Goal: Task Accomplishment & Management: Complete application form

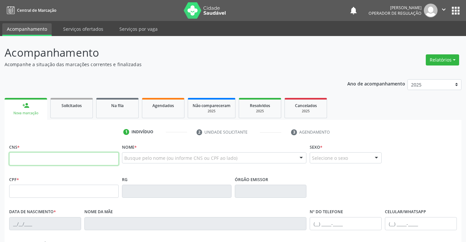
click at [42, 163] on input "text" at bounding box center [63, 158] width 109 height 13
type input "706 9031 5641 2533"
type input "788.272.995-72"
type input "0973676132"
type input "0[DATE]"
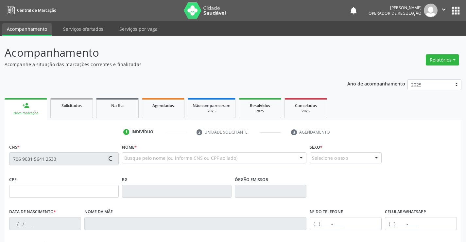
type input "[PERSON_NAME]"
type input "[PHONE_NUMBER]"
type input "788.272.995-72"
type input "40"
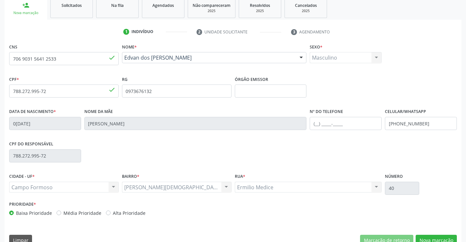
scroll to position [113, 0]
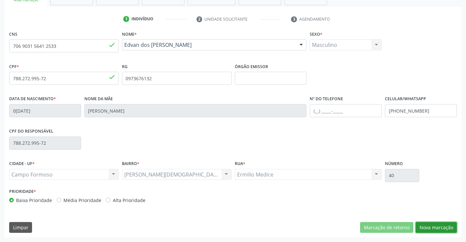
click at [432, 225] on button "Nova marcação" at bounding box center [435, 227] width 41 height 11
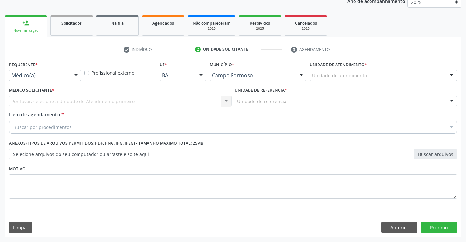
scroll to position [82, 0]
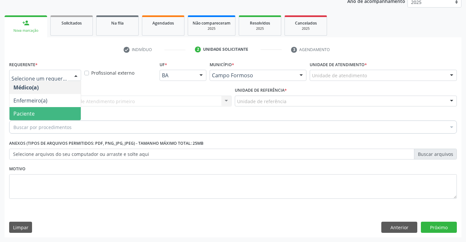
click at [24, 111] on span "Paciente" at bounding box center [23, 113] width 21 height 7
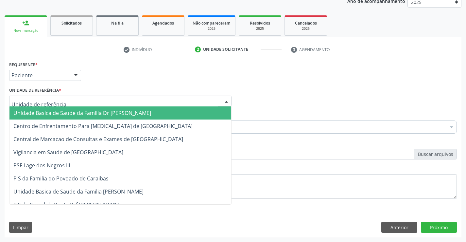
click at [69, 115] on span "Unidade Basica de Saude da Familia Dr [PERSON_NAME]" at bounding box center [82, 112] width 138 height 7
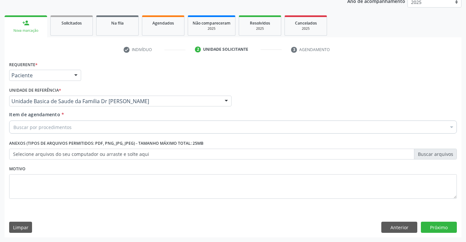
click at [79, 127] on div "Buscar por procedimentos" at bounding box center [232, 126] width 447 height 13
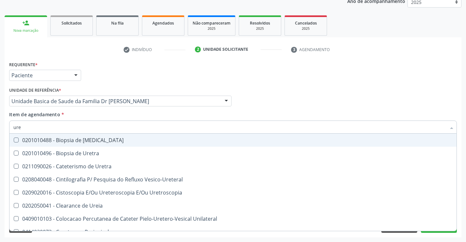
type input "urei"
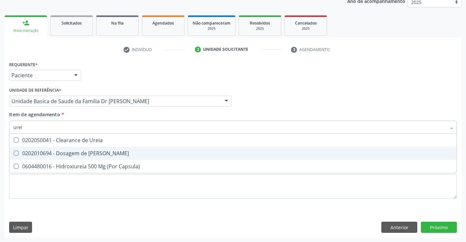
click at [90, 155] on div "0202010694 - Dosagem de [PERSON_NAME]" at bounding box center [232, 152] width 439 height 5
checkbox Ureia "true"
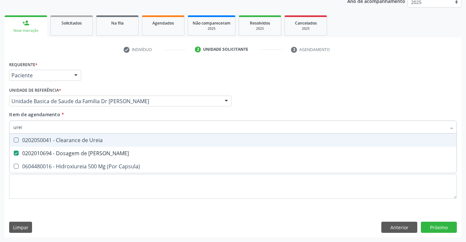
type input "urei"
click at [106, 116] on div "Item de agendamento * urei Desfazer seleção 0202050041 - Clearance de Ureia 020…" at bounding box center [232, 121] width 447 height 21
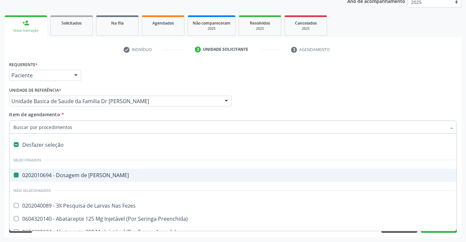
type input "c"
checkbox Ureia "false"
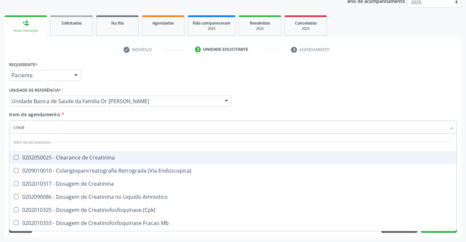
type input "creati"
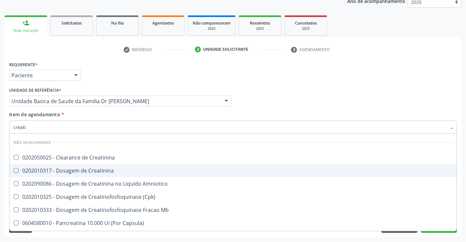
click at [98, 172] on div "0202010317 - Dosagem de Creatinina" at bounding box center [232, 170] width 439 height 5
checkbox Creatinina "true"
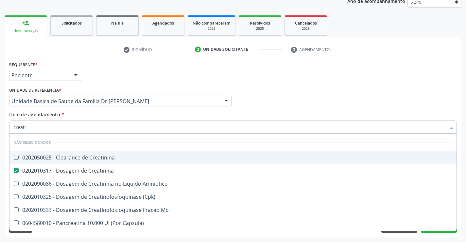
click at [111, 128] on input "creati" at bounding box center [229, 126] width 432 height 13
type input "creati"
click at [86, 111] on div "Item de agendamento * creati Desfazer seleção Não selecionados 0202050025 - Cle…" at bounding box center [232, 121] width 447 height 21
checkbox Creatinina "true"
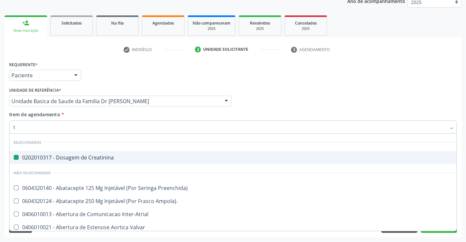
type input "tg"
checkbox Creatinina "false"
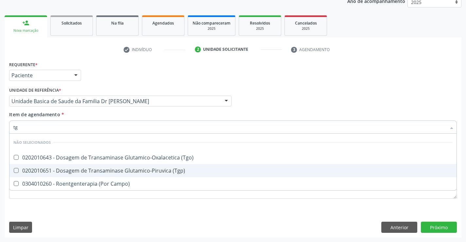
click at [80, 168] on div "0202010651 - Dosagem de Transaminase Glutamico-Piruvica (Tgp)" at bounding box center [232, 170] width 439 height 5
checkbox \(Tgp\) "true"
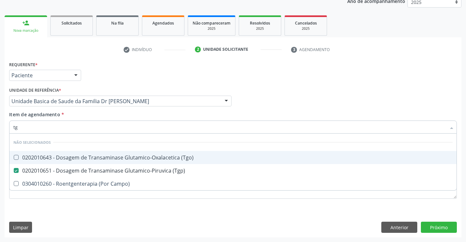
click at [83, 158] on div "0202010643 - Dosagem de Transaminase Glutamico-Oxalacetica (Tgo)" at bounding box center [232, 157] width 439 height 5
checkbox \(Tgo\) "true"
type input "tg"
click at [92, 114] on div "Item de agendamento * tg Desfazer seleção Não selecionados 0202010643 - Dosagem…" at bounding box center [232, 121] width 447 height 21
checkbox Campo\) "true"
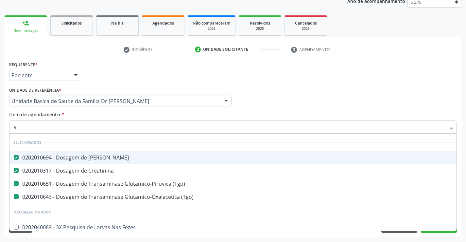
type input "ac"
checkbox \(Tgp\) "false"
checkbox \(Tgo\) "false"
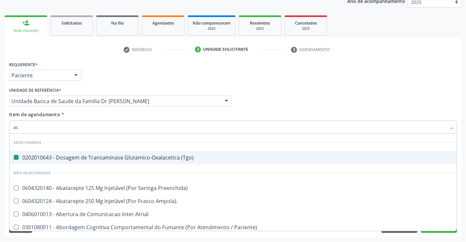
type input "aci"
checkbox \(Tgo\) "false"
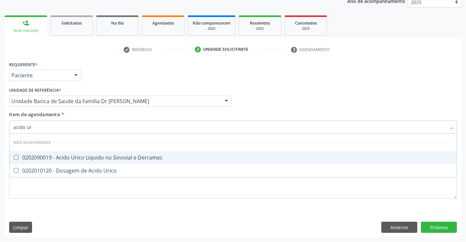
type input "acido uri"
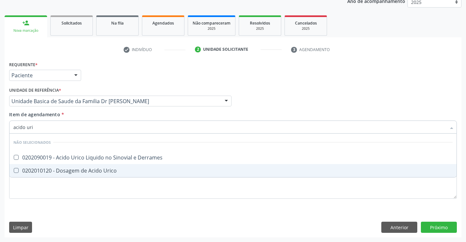
click at [89, 170] on div "0202010120 - Dosagem de Acido Urico" at bounding box center [232, 170] width 439 height 5
checkbox Urico "true"
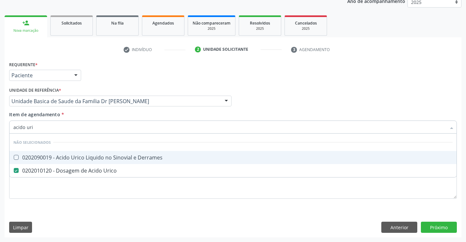
click at [92, 114] on div "Item de agendamento * acido uri Desfazer seleção Não selecionados 0202090019 - …" at bounding box center [232, 121] width 447 height 21
checkbox Derrames "true"
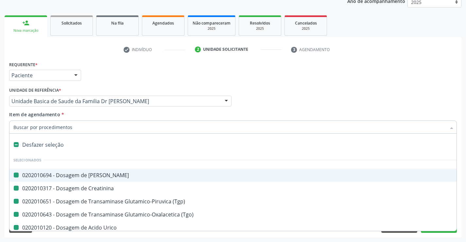
type input "f"
checkbox Ureia "false"
checkbox Creatinina "false"
checkbox \(Tgp\) "false"
checkbox \(Tgo\) "false"
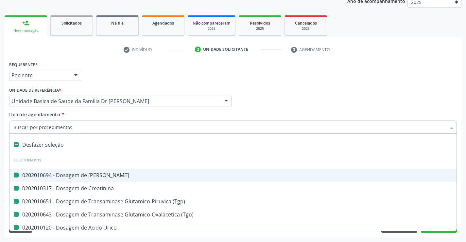
checkbox Urico "false"
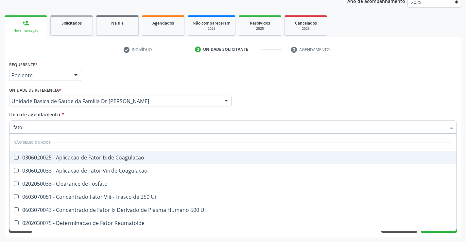
type input "fator"
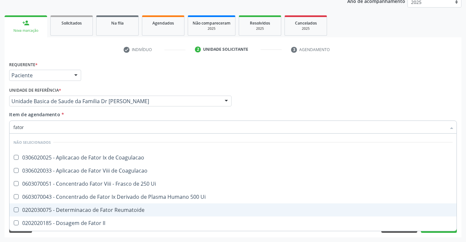
click at [99, 210] on div "0202030075 - Determinacao de Fator Reumatoide" at bounding box center [232, 209] width 439 height 5
checkbox Reumatoide "true"
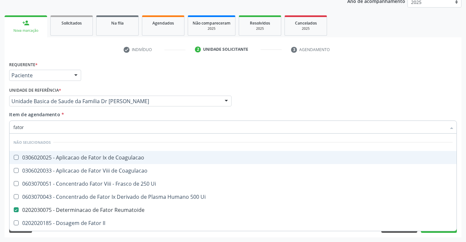
click at [121, 114] on div "Item de agendamento * fator Desfazer seleção Não selecionados 0306020025 - Apli…" at bounding box center [232, 121] width 447 height 21
checkbox Coagulacao "true"
checkbox Ui "true"
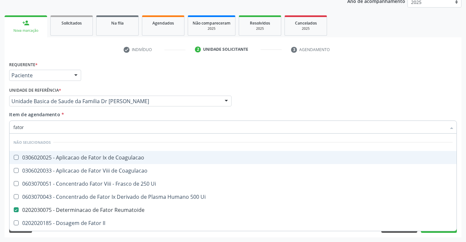
checkbox II "true"
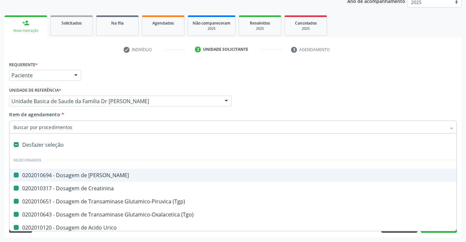
type input "h"
checkbox Ureia "false"
checkbox Creatinina "false"
checkbox \(Tgp\) "false"
checkbox \(Tgo\) "false"
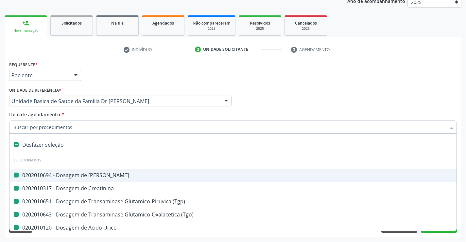
checkbox Urico "false"
checkbox Reumatoide "false"
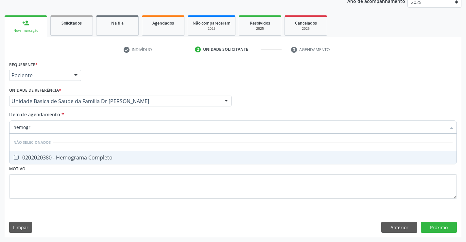
type input "hemogra"
click at [100, 156] on div "0202020380 - Hemograma Completo" at bounding box center [232, 157] width 439 height 5
checkbox Completo "true"
click at [106, 111] on div "Item de agendamento * hemogra Desfazer seleção Não selecionados 0202020380 - He…" at bounding box center [232, 121] width 447 height 21
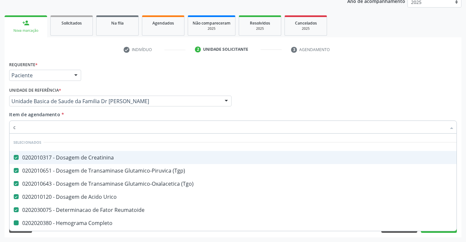
type input "co"
checkbox Completo "false"
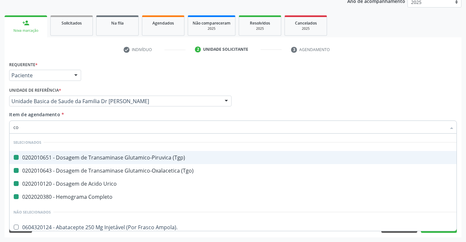
type input "col"
checkbox \(Tgp\) "false"
checkbox \(Tgo\) "false"
checkbox Urico "false"
checkbox Completo "false"
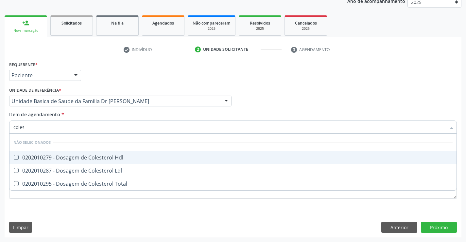
type input "colest"
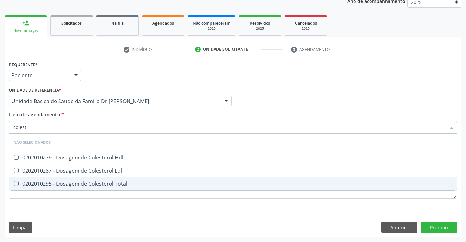
click at [90, 186] on div "0202010295 - Dosagem de Colesterol Total" at bounding box center [232, 183] width 439 height 5
checkbox Total "true"
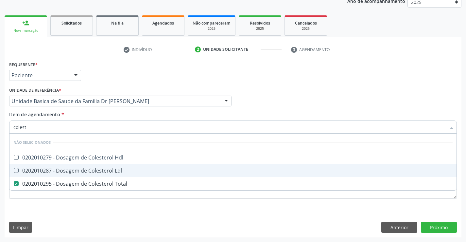
click at [91, 170] on div "0202010287 - Dosagem de Colesterol Ldl" at bounding box center [232, 170] width 439 height 5
checkbox Ldl "true"
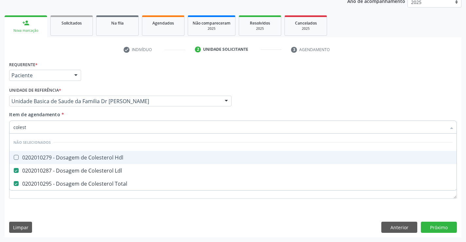
click at [91, 158] on div "0202010279 - Dosagem de Colesterol Hdl" at bounding box center [232, 157] width 439 height 5
checkbox Hdl "true"
click at [94, 114] on div "Item de agendamento * colest Desfazer seleção Não selecionados 0202010279 - Dos…" at bounding box center [232, 121] width 447 height 21
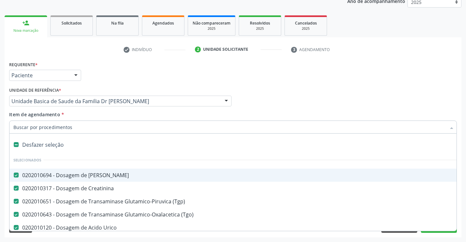
type input "t"
checkbox Hdl "false"
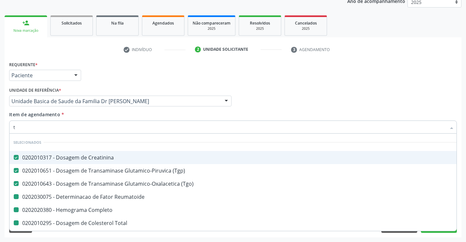
type input "tr"
checkbox Reumatoide "false"
checkbox Completo "false"
checkbox Total "false"
checkbox Ldl "false"
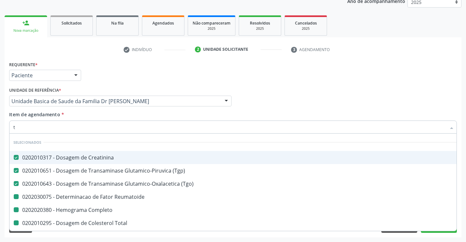
checkbox Hdl "false"
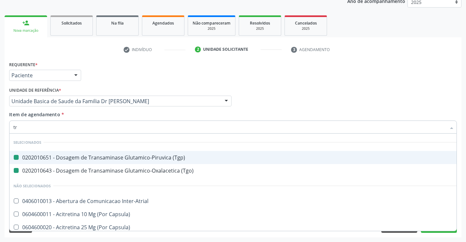
type input "tri"
checkbox \(Tgp\) "false"
checkbox \(Tgo\) "false"
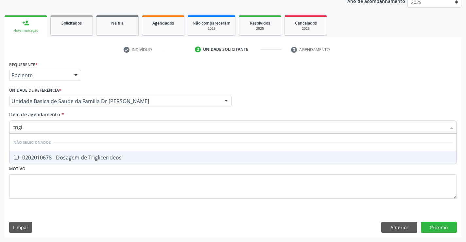
type input "trigli"
click at [83, 160] on div "0202010678 - Dosagem de Triglicerideos" at bounding box center [232, 157] width 439 height 5
checkbox Triglicerideos "true"
click at [114, 87] on div "Unidade de referência * Unidade Basica de Saude da Familia Dr [PERSON_NAME] Uni…" at bounding box center [120, 95] width 222 height 21
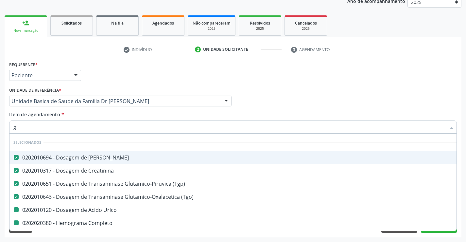
type input "gl"
checkbox Urico "false"
checkbox Completo "false"
checkbox Total "false"
checkbox Ldl "false"
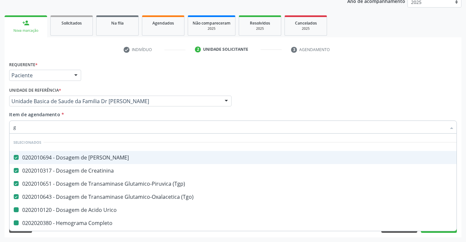
checkbox Hdl "false"
checkbox Triglicerideos "false"
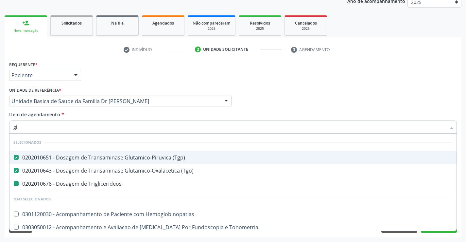
type input "gli"
checkbox Triglicerideos "false"
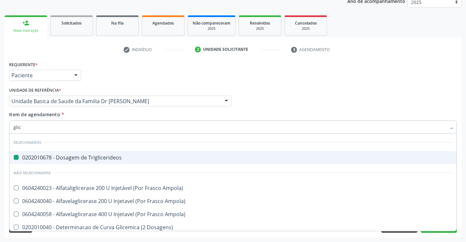
type input "glico"
checkbox Triglicerideos "false"
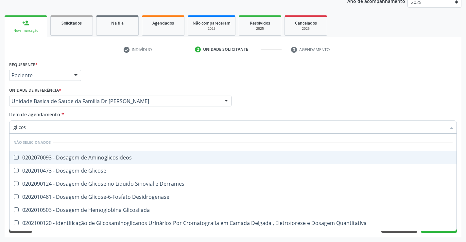
type input "glicose"
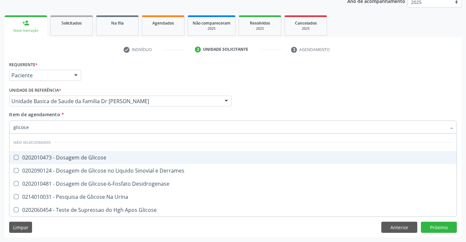
click at [83, 157] on div "0202010473 - Dosagem de Glicose" at bounding box center [232, 157] width 439 height 5
checkbox Glicose "true"
click at [96, 117] on div "Item de agendamento * glicose Desfazer seleção Não selecionados 0202010473 - Do…" at bounding box center [232, 121] width 447 height 21
checkbox Desidrogenase "true"
checkbox Glicose "true"
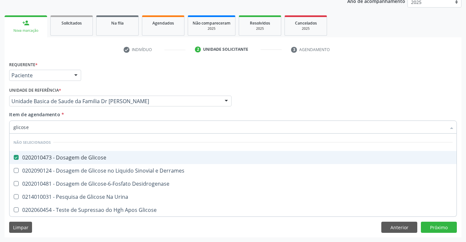
checkbox Urina "true"
checkbox Derrames "true"
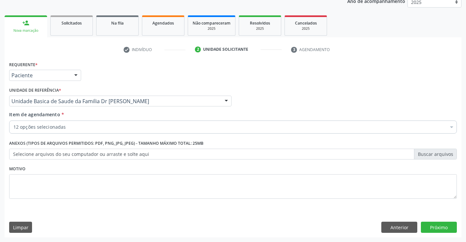
click at [68, 131] on div "12 opções selecionadas" at bounding box center [232, 126] width 447 height 13
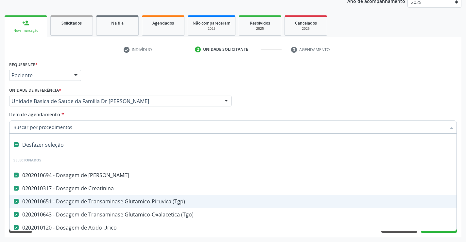
click at [464, 175] on div "Acompanhamento Acompanhe a situação das marcações correntes e finalizadas Relat…" at bounding box center [233, 98] width 466 height 288
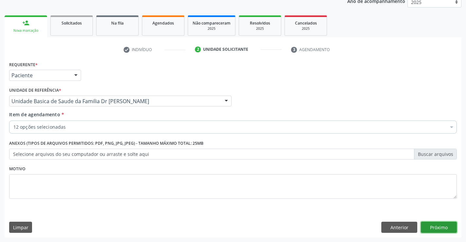
click at [434, 224] on button "Próximo" at bounding box center [439, 226] width 36 height 11
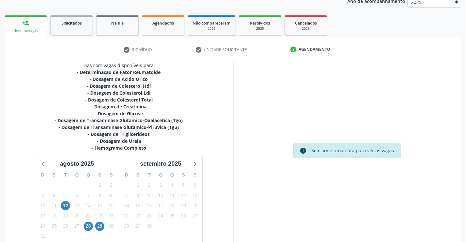
scroll to position [118, 0]
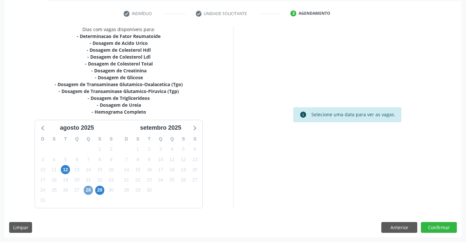
click at [88, 189] on span "28" at bounding box center [88, 189] width 9 height 9
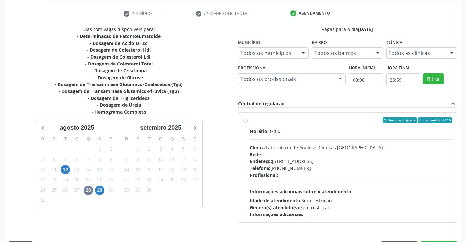
click at [328, 124] on label "Ordem de chegada Consumidos: 3 / 15 Horário: 07:00 Clínica: Laboratorio de Anal…" at bounding box center [351, 167] width 202 height 100
click at [247, 123] on input "Ordem de chegada Consumidos: 3 / 15 Horário: 07:00 Clínica: Laboratorio de Anal…" at bounding box center [245, 120] width 5 height 6
radio input "true"
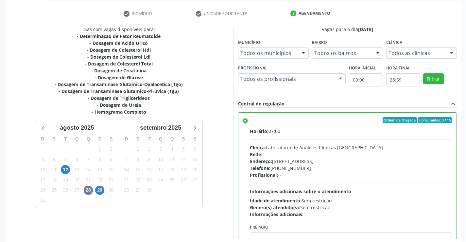
scroll to position [149, 0]
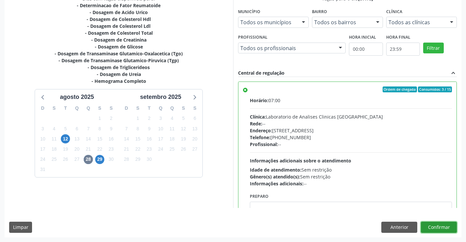
click at [436, 224] on button "Confirmar" at bounding box center [439, 226] width 36 height 11
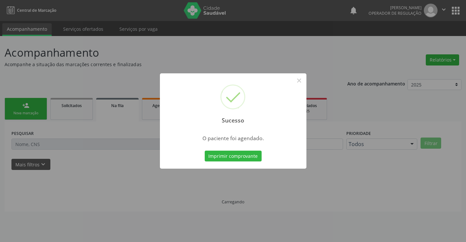
scroll to position [0, 0]
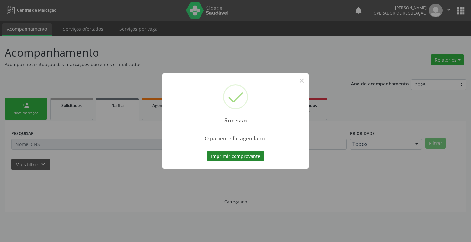
click at [229, 155] on button "Imprimir comprovante" at bounding box center [235, 155] width 57 height 11
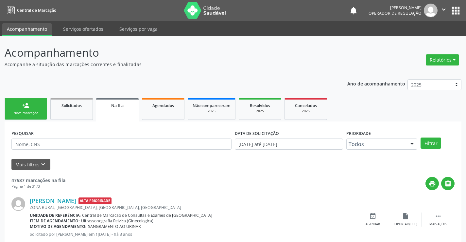
click at [33, 108] on link "person_add Nova marcação" at bounding box center [26, 109] width 42 height 22
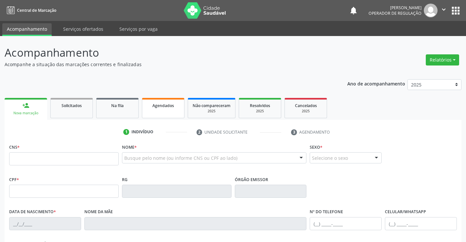
click at [166, 104] on span "Agendados" at bounding box center [163, 106] width 22 height 6
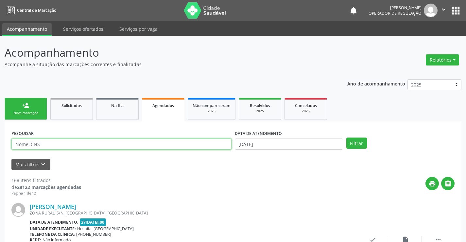
click at [60, 141] on input "text" at bounding box center [121, 143] width 220 height 11
click at [91, 144] on input "ANA LAURA CARVALHO CURACA DA SILVA" at bounding box center [121, 143] width 220 height 11
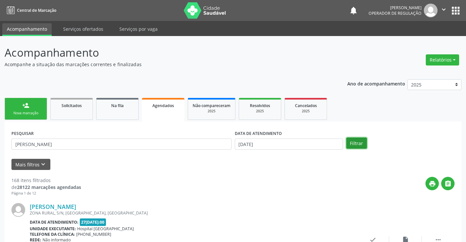
click at [355, 141] on button "Filtrar" at bounding box center [356, 142] width 21 height 11
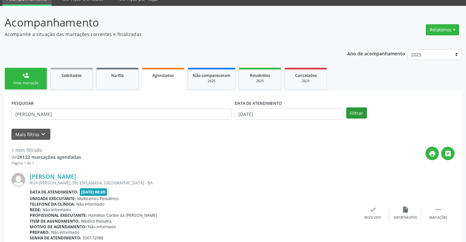
scroll to position [59, 0]
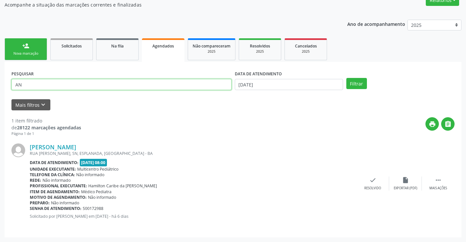
type input "A"
click at [101, 83] on input "text" at bounding box center [121, 84] width 220 height 11
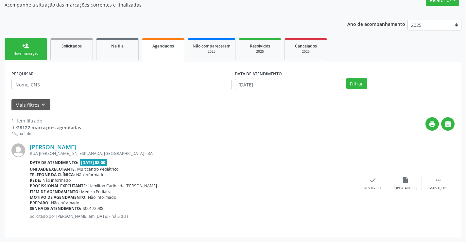
click at [25, 49] on link "person_add Nova marcação" at bounding box center [26, 49] width 42 height 22
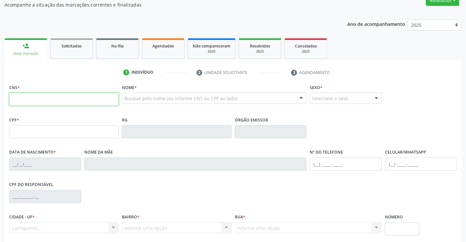
click at [34, 97] on input "text" at bounding box center [63, 98] width 109 height 13
type input "700 0013 8273 0505"
type input "0135469023"
type input "09/08/1942"
type input "(74) 98825-3212"
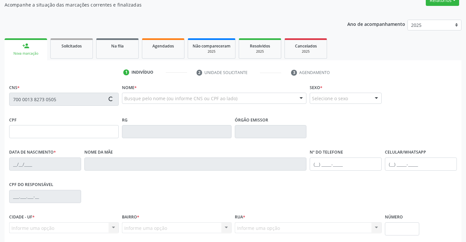
type input "(74) 99136-0107"
type input "141.138.995-68"
type input "SN"
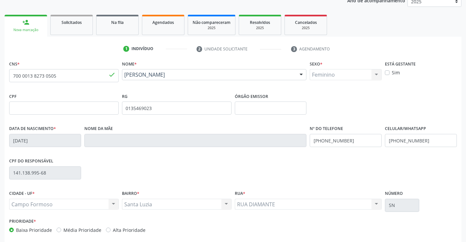
scroll to position [113, 0]
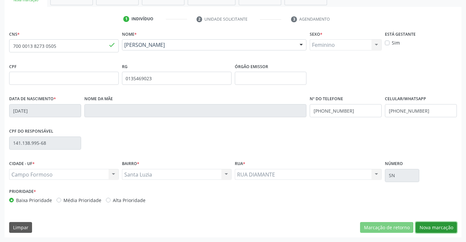
click at [435, 224] on button "Nova marcação" at bounding box center [435, 227] width 41 height 11
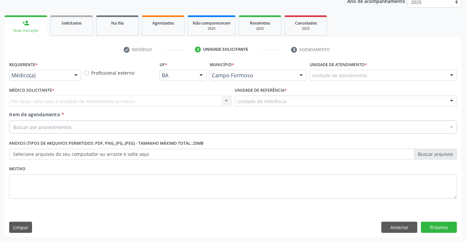
scroll to position [82, 0]
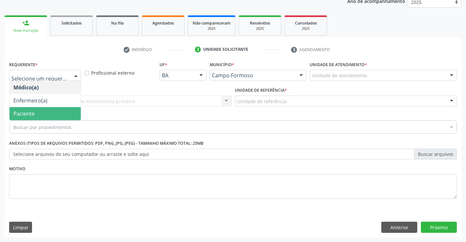
click at [32, 111] on span "Paciente" at bounding box center [23, 113] width 21 height 7
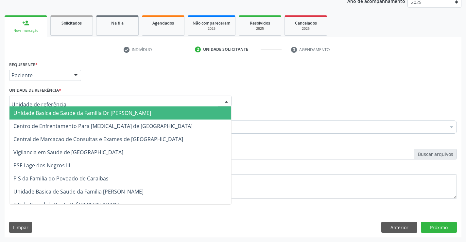
click at [51, 114] on span "Unidade Basica de Saude da Familia Dr [PERSON_NAME]" at bounding box center [82, 112] width 138 height 7
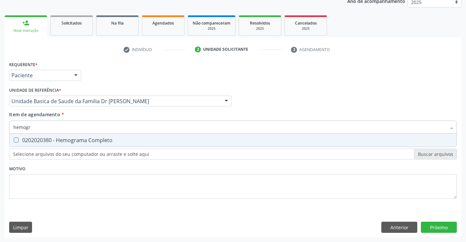
type input "hemogra"
click at [70, 139] on div "0202020380 - Hemograma Completo" at bounding box center [232, 139] width 439 height 5
checkbox Completo "true"
type input "hemogra"
click at [81, 115] on div "Item de agendamento * hemogra Desfazer seleção 0202020380 - Hemograma Completo …" at bounding box center [232, 121] width 447 height 21
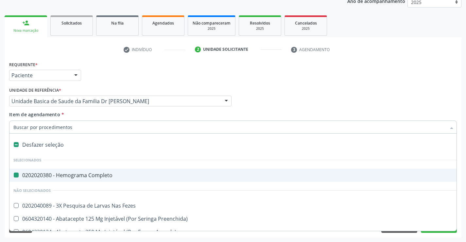
type input "u"
checkbox Completo "false"
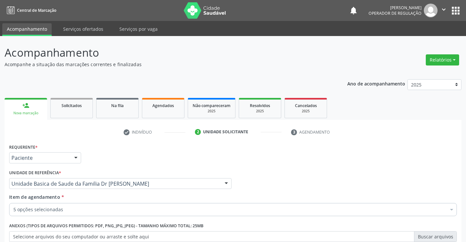
scroll to position [82, 0]
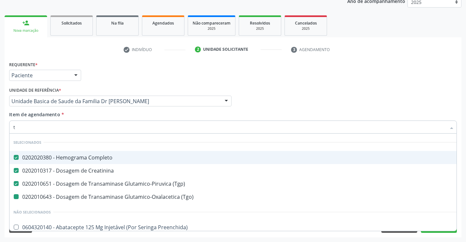
type input "tr"
checkbox \(Tgo\) "false"
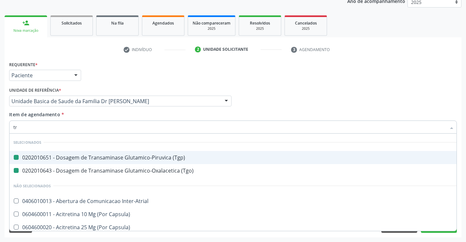
type input "tri"
checkbox \(Tgp\) "false"
checkbox \(Tgo\) "false"
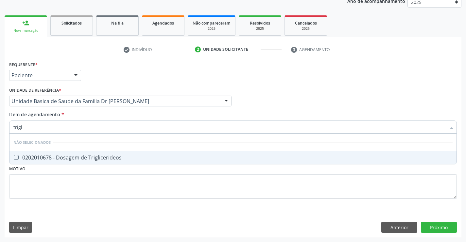
type input "trigli"
click at [79, 157] on div "0202010678 - Dosagem de Triglicerideos" at bounding box center [232, 157] width 439 height 5
checkbox Triglicerideos "true"
type input "trigli"
click at [81, 115] on div "Item de agendamento * trigli Desfazer seleção Não selecionados 0202010678 - Dos…" at bounding box center [232, 121] width 447 height 21
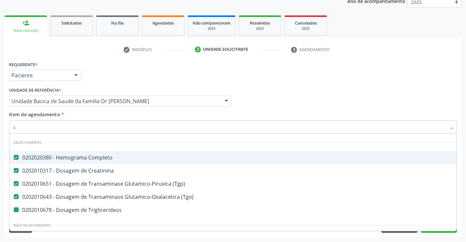
type input "co"
checkbox Triglicerideos "false"
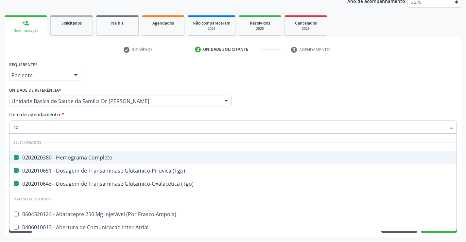
type input "col"
checkbox Completo "false"
checkbox \(Tgp\) "false"
checkbox \(Tgo\) "false"
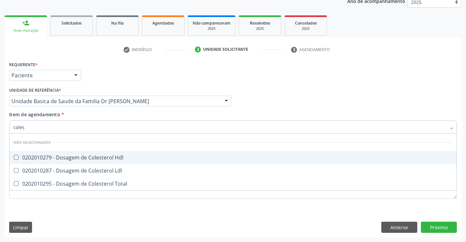
type input "colest"
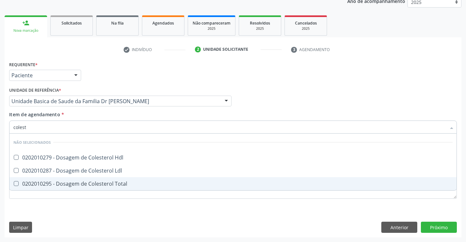
click at [79, 183] on div "0202010295 - Dosagem de Colesterol Total" at bounding box center [232, 183] width 439 height 5
checkbox Total "true"
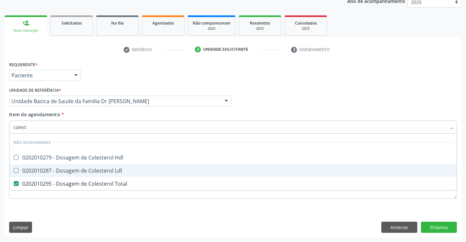
click at [79, 172] on div "0202010287 - Dosagem de Colesterol Ldl" at bounding box center [232, 170] width 439 height 5
checkbox Ldl "true"
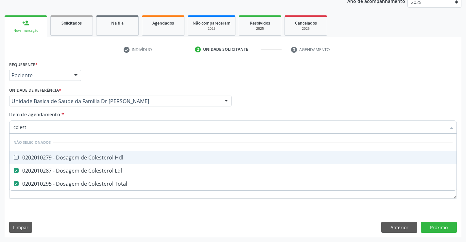
click at [79, 159] on div "0202010279 - Dosagem de Colesterol Hdl" at bounding box center [232, 157] width 439 height 5
checkbox Hdl "true"
click at [81, 113] on div "Item de agendamento * colest Desfazer seleção Não selecionados 0202010279 - Dos…" at bounding box center [232, 121] width 447 height 21
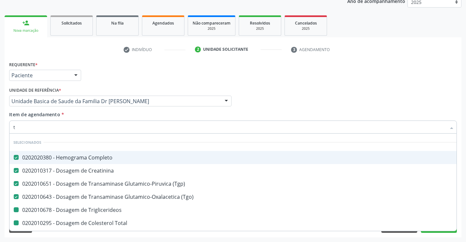
type input "tr"
checkbox Triglicerideos "false"
checkbox Total "false"
checkbox Ldl "false"
checkbox Hdl "false"
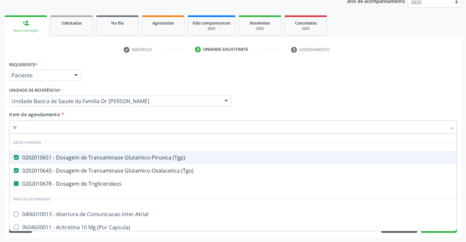
type input "tri"
checkbox Triglicerideos "false"
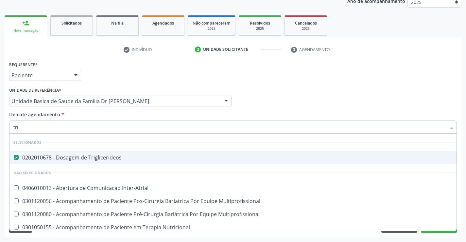
type input "tr"
checkbox Inter-Atrial "true"
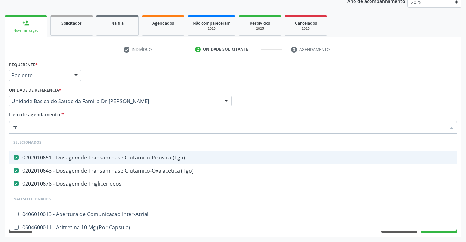
type input "t"
checkbox Inter-Atrial "true"
checkbox Capsula\) "true"
checkbox Psicossocial "true"
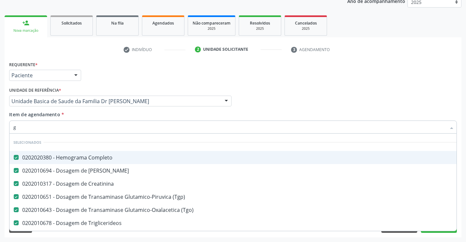
type input "gl"
checkbox \(Tgo\) "false"
checkbox Triglicerideos "false"
checkbox Total "false"
checkbox Ldl "false"
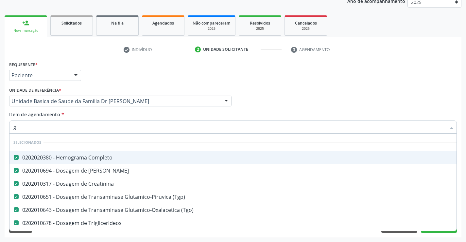
checkbox Hdl "false"
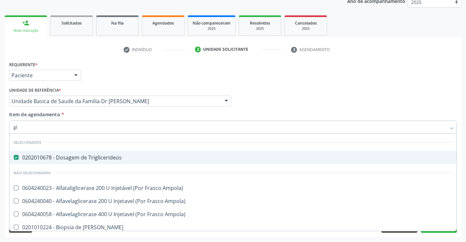
type input "gli"
checkbox Ampola\) "false"
type input "glico"
checkbox Triglicerideos "false"
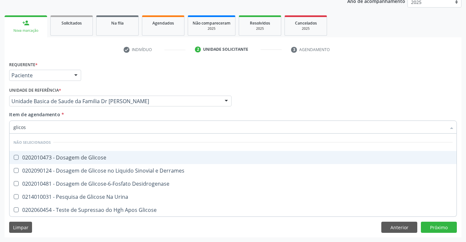
type input "glicose"
click at [70, 159] on div "0202010473 - Dosagem de Glicose" at bounding box center [232, 157] width 439 height 5
checkbox Glicose "true"
click at [74, 115] on div "Item de agendamento * glicose Desfazer seleção Não selecionados 0202010473 - Do…" at bounding box center [232, 121] width 447 height 21
checkbox Desidrogenase "true"
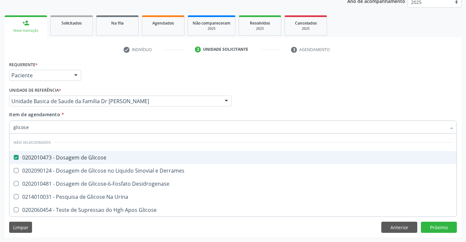
checkbox Glicose "true"
checkbox Urina "true"
checkbox Derrames "true"
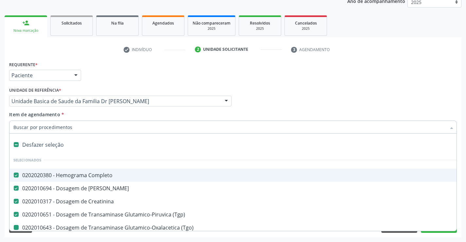
type input "u"
checkbox \(Tgo\) "false"
checkbox Triglicerideos "false"
checkbox Total "false"
checkbox Ldl "false"
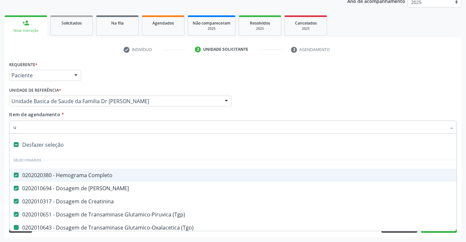
checkbox Hdl "false"
checkbox Glicose "false"
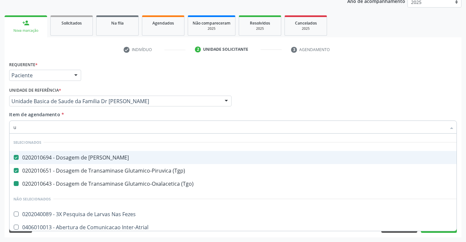
type input "ur"
checkbox \(Tgo\) "false"
type input "uri"
checkbox Ureia "false"
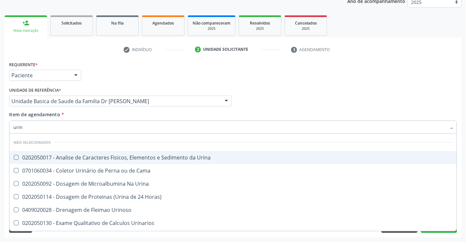
type input "urina"
click at [80, 158] on div "0202050017 - Analise de Caracteres Fisicos, Elementos e Sedimento da Urina" at bounding box center [232, 157] width 439 height 5
checkbox Urina "true"
click at [84, 114] on div "Item de agendamento * urina Desfazer seleção Não selecionados 0202050017 - Anal…" at bounding box center [232, 121] width 447 height 21
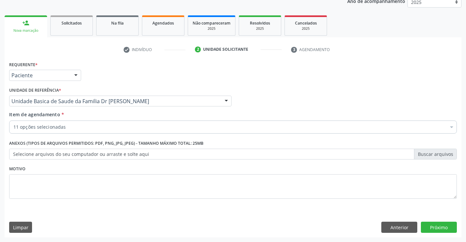
checkbox Creatinina "true"
checkbox \(Tgo\) "true"
checkbox Triglicerideos "true"
checkbox Total "true"
checkbox Ldl "true"
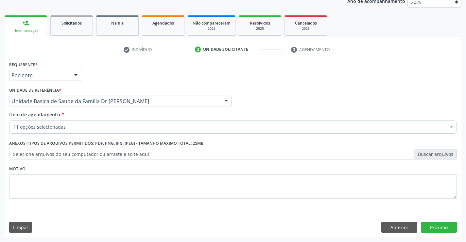
checkbox Hdl "true"
checkbox Glicose "true"
checkbox Urina "true"
checkbox Ureia "true"
checkbox \(Tgp\) "true"
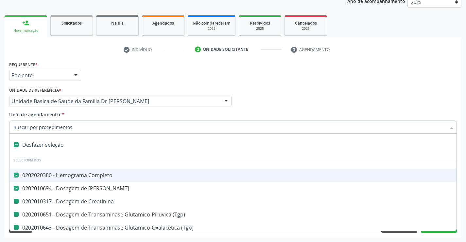
type input "f"
checkbox Creatinina "false"
checkbox \(Tgo\) "false"
checkbox Triglicerideos "false"
checkbox Total "false"
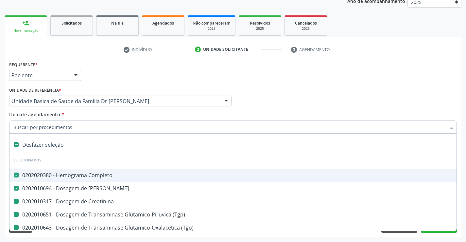
checkbox Ldl "false"
checkbox Hdl "false"
checkbox Glicose "false"
checkbox Urina "false"
checkbox \(Tgp\) "false"
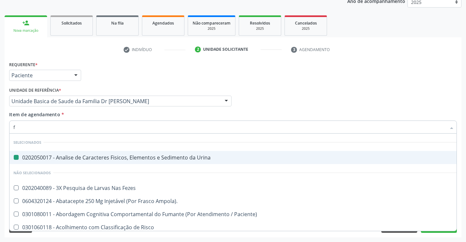
type input "fe"
checkbox Urina "false"
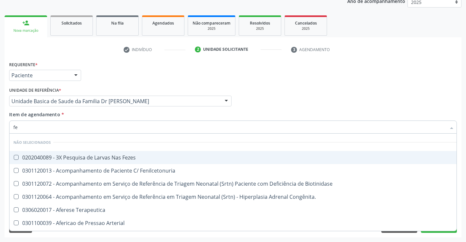
type input "fez"
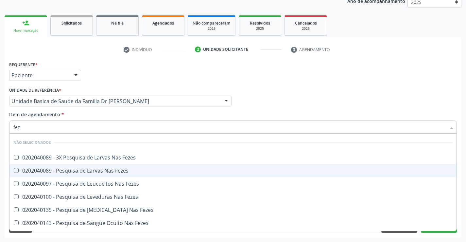
click at [85, 168] on div "0202040089 - Pesquisa de Larvas Nas Fezes" at bounding box center [232, 170] width 439 height 5
checkbox Fezes "true"
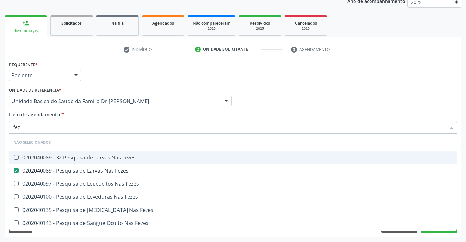
click at [85, 116] on div "Item de agendamento * fez Desfazer seleção Não selecionados 0202040089 - 3X Pes…" at bounding box center [232, 121] width 447 height 21
checkbox Fezes "true"
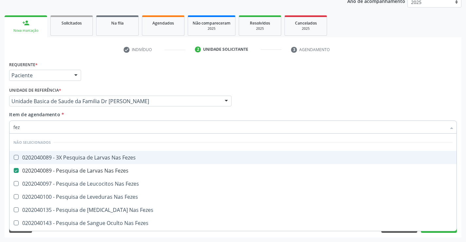
checkbox Fezes "true"
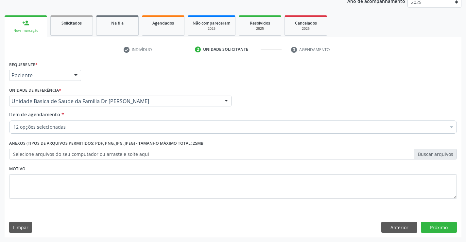
click at [77, 132] on div "12 opções selecionadas" at bounding box center [232, 126] width 447 height 13
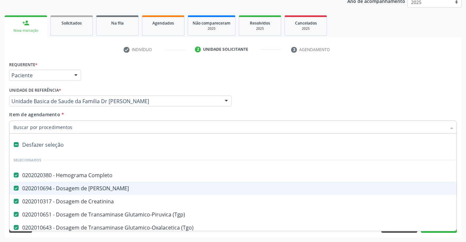
click at [465, 183] on div "Acompanhamento Acompanhe a situação das marcações correntes e finalizadas Relat…" at bounding box center [233, 98] width 466 height 288
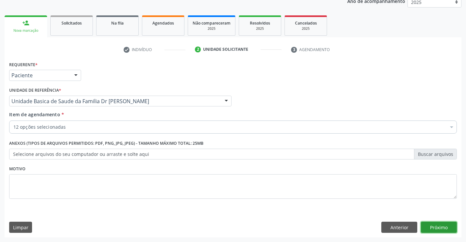
click at [437, 225] on button "Próximo" at bounding box center [439, 226] width 36 height 11
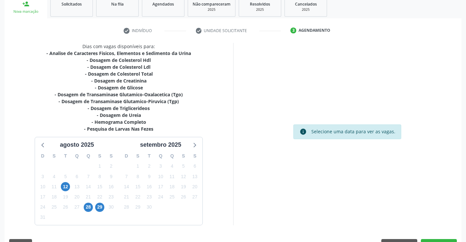
scroll to position [118, 0]
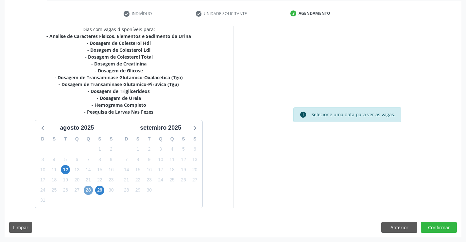
click at [87, 188] on span "28" at bounding box center [88, 189] width 9 height 9
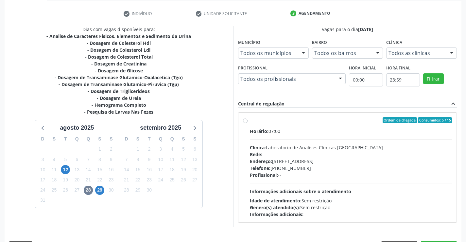
click at [342, 130] on div "Horário: 07:00" at bounding box center [351, 130] width 202 height 7
click at [247, 123] on input "Ordem de chegada Consumidos: 5 / 15 Horário: 07:00 Clínica: Laboratorio de Anal…" at bounding box center [245, 120] width 5 height 6
radio input "true"
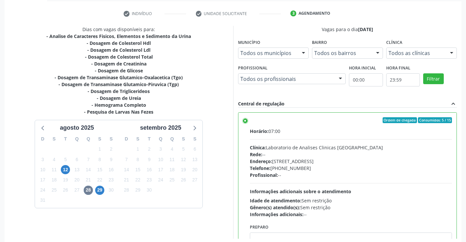
scroll to position [149, 0]
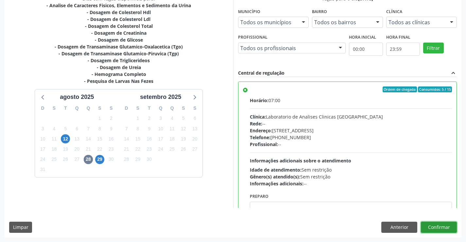
click at [438, 226] on button "Confirmar" at bounding box center [439, 226] width 36 height 11
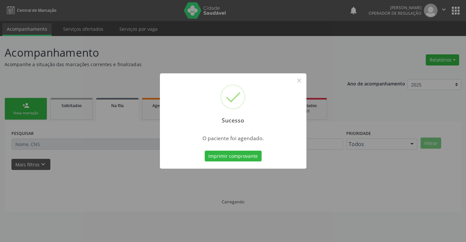
scroll to position [0, 0]
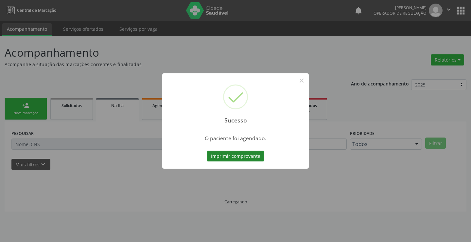
click at [227, 154] on button "Imprimir comprovante" at bounding box center [235, 155] width 57 height 11
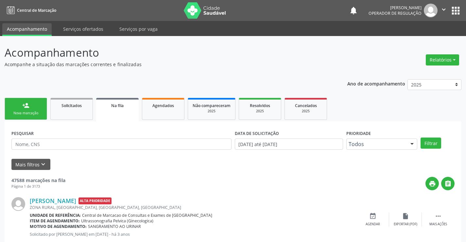
click at [35, 102] on link "person_add Nova marcação" at bounding box center [26, 109] width 42 height 22
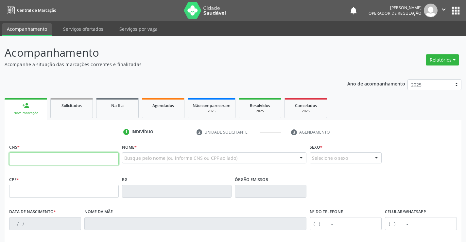
click at [51, 161] on input "text" at bounding box center [63, 158] width 109 height 13
type input "703 4079 3904 0400"
type input "528.330.115-04"
type input "0641585004"
type input "03/08/1970"
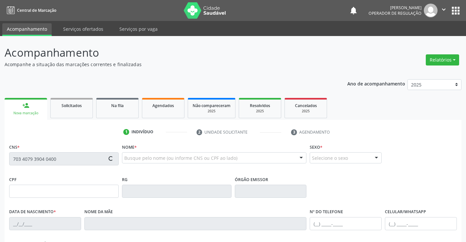
type input "(74) 9103-5636"
type input "S/N"
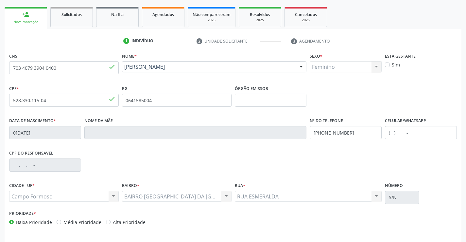
scroll to position [113, 0]
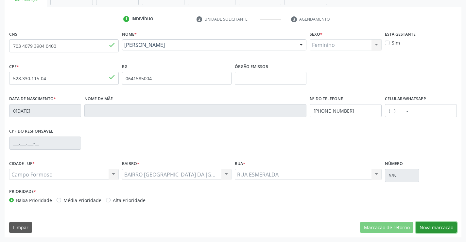
click at [433, 225] on button "Nova marcação" at bounding box center [435, 227] width 41 height 11
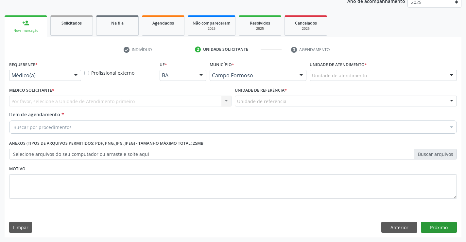
scroll to position [82, 0]
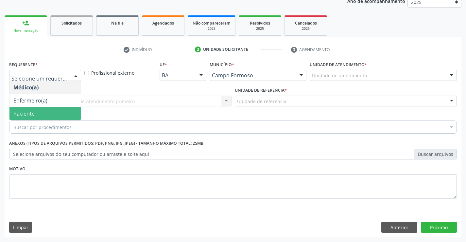
click at [31, 112] on span "Paciente" at bounding box center [23, 113] width 21 height 7
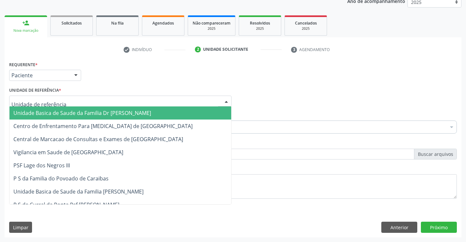
click at [42, 108] on span "Unidade Basica de Saude da Familia Dr [PERSON_NAME]" at bounding box center [120, 112] width 222 height 13
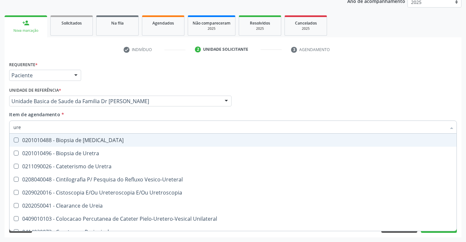
type input "urei"
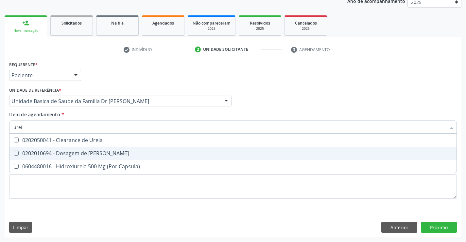
click at [69, 154] on div "0202010694 - Dosagem de Ureia" at bounding box center [232, 152] width 439 height 5
checkbox Ureia "true"
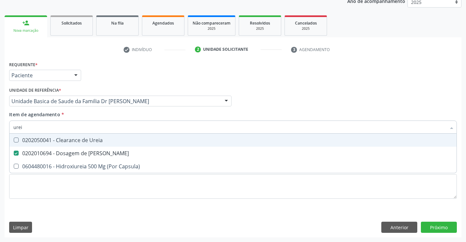
type input "urei"
click at [85, 116] on div "Item de agendamento * urei Desfazer seleção 0202050041 - Clearance de Ureia 020…" at bounding box center [232, 121] width 447 height 21
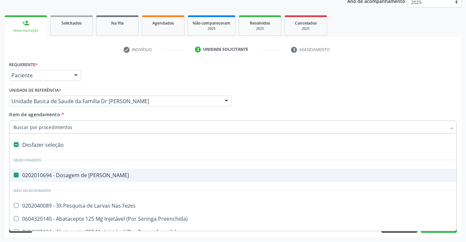
type input "c"
checkbox Ureia "false"
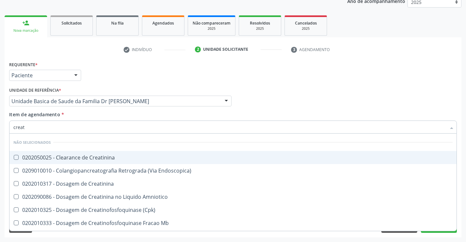
type input "creati"
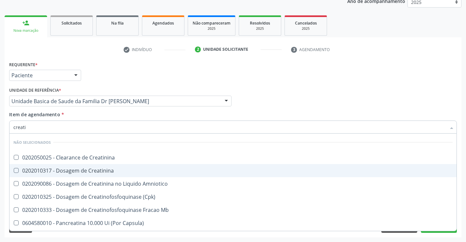
click at [93, 171] on div "0202010317 - Dosagem de Creatinina" at bounding box center [232, 170] width 439 height 5
checkbox Creatinina "true"
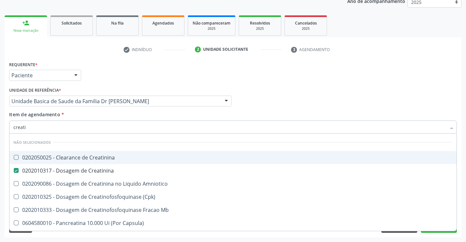
type input "creati"
click at [97, 117] on div "Item de agendamento * creati Desfazer seleção Não selecionados 0202050025 - Cle…" at bounding box center [232, 121] width 447 height 21
checkbox Creatinina "true"
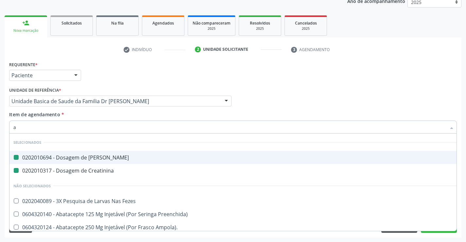
type input "ac"
checkbox Ureia "false"
checkbox Creatinina "false"
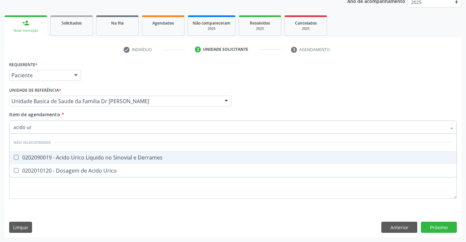
type input "acido uri"
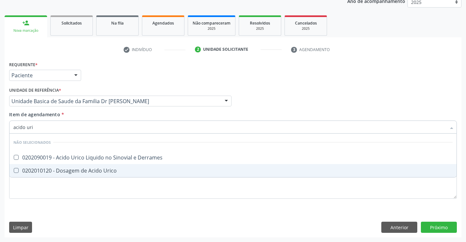
click at [83, 170] on div "0202010120 - Dosagem de Acido Urico" at bounding box center [232, 170] width 439 height 5
checkbox Urico "true"
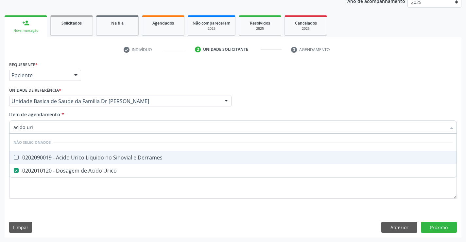
type input "acido uri"
click at [97, 113] on div "Item de agendamento * acido uri Desfazer seleção Não selecionados 0202090019 - …" at bounding box center [232, 121] width 447 height 21
checkbox Derrames "true"
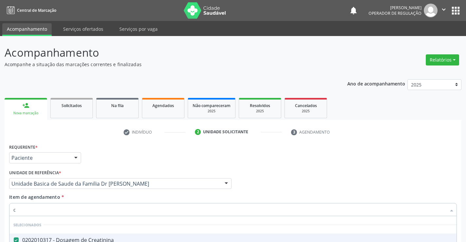
type input "co"
checkbox Completo "false"
checkbox Glicose "false"
checkbox Triglicerideos "false"
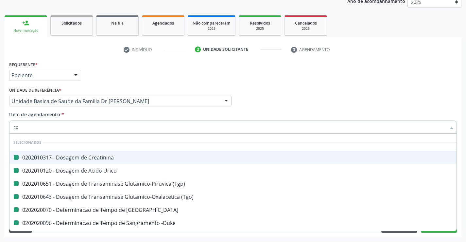
type input "col"
checkbox Creatinina "false"
checkbox Urico "false"
checkbox \(Tgp\) "false"
checkbox \(Tgo\) "false"
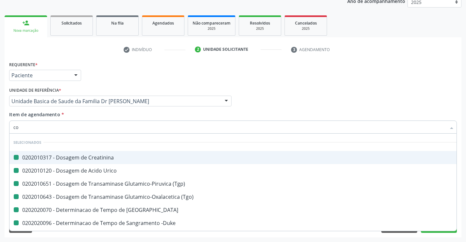
checkbox Coagulacao "false"
checkbox -Duke "false"
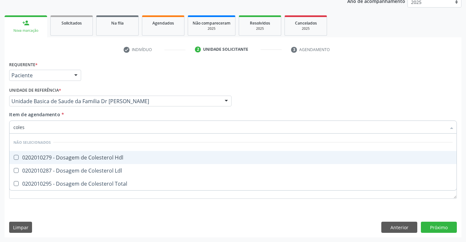
type input "colest"
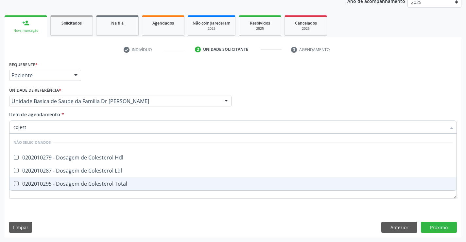
click at [63, 181] on div "0202010295 - Dosagem de Colesterol Total" at bounding box center [232, 183] width 439 height 5
checkbox Total "true"
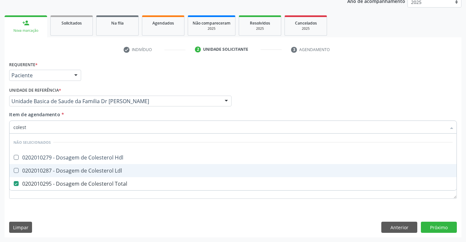
click at [63, 173] on div "0202010287 - Dosagem de Colesterol Ldl" at bounding box center [232, 170] width 439 height 5
checkbox Ldl "true"
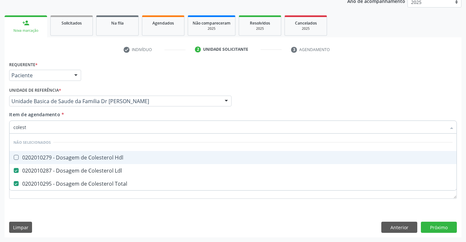
click at [64, 156] on div "0202010279 - Dosagem de Colesterol Hdl" at bounding box center [232, 157] width 439 height 5
checkbox Hdl "true"
click at [98, 75] on div "Requerente * Paciente Médico(a) Enfermeiro(a) Paciente Nenhum resultado encontr…" at bounding box center [233, 71] width 451 height 25
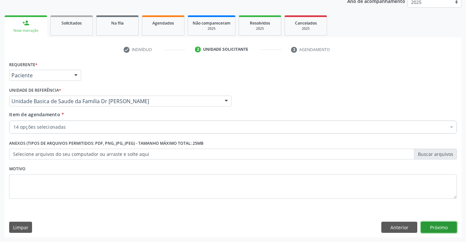
click at [440, 225] on button "Próximo" at bounding box center [439, 226] width 36 height 11
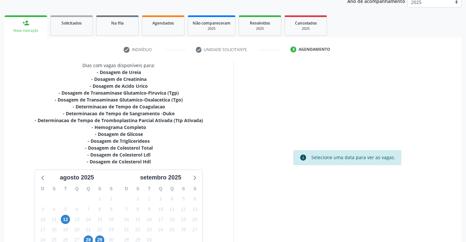
scroll to position [132, 0]
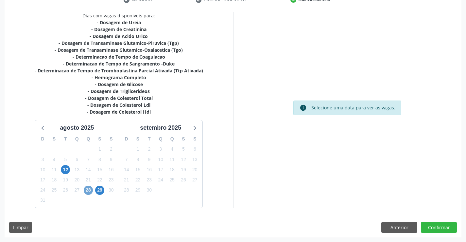
click at [86, 189] on span "28" at bounding box center [88, 189] width 9 height 9
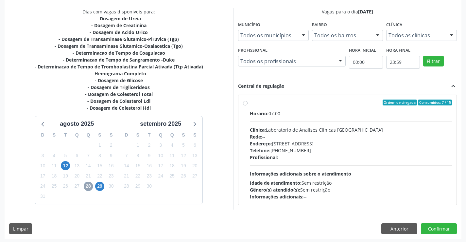
scroll to position [137, 0]
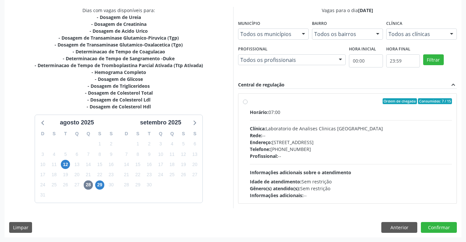
click at [316, 103] on div "Ordem de chegada Consumidos: 7 / 15" at bounding box center [351, 101] width 202 height 6
click at [247, 103] on input "Ordem de chegada Consumidos: 7 / 15 Horário: 07:00 Clínica: Laboratorio de Anal…" at bounding box center [245, 101] width 5 height 6
radio input "true"
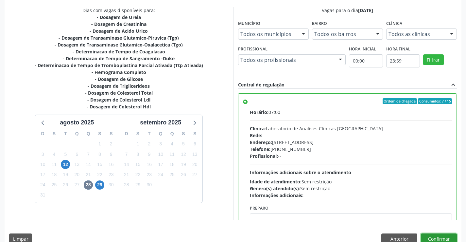
click at [436, 236] on button "Confirmar" at bounding box center [439, 238] width 36 height 11
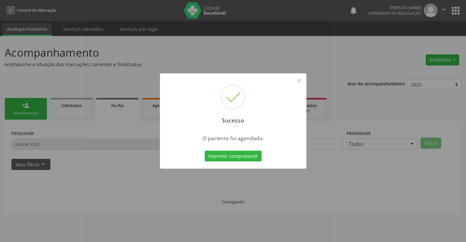
scroll to position [0, 0]
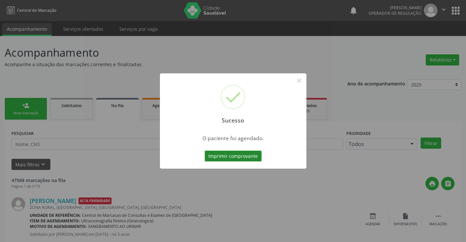
click at [235, 154] on button "Imprimir comprovante" at bounding box center [233, 155] width 57 height 11
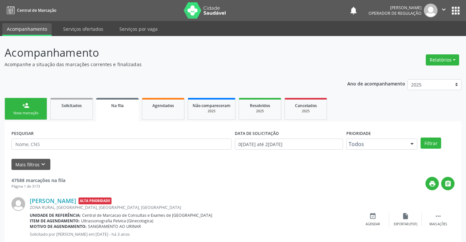
click at [35, 106] on link "person_add Nova marcação" at bounding box center [26, 109] width 42 height 22
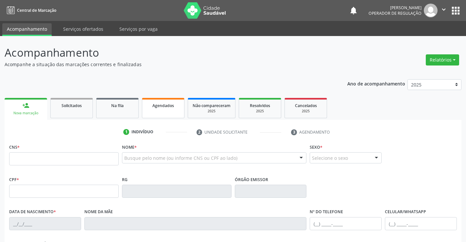
click at [160, 107] on span "Agendados" at bounding box center [163, 106] width 22 height 6
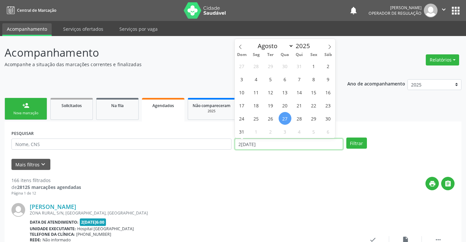
drag, startPoint x: 266, startPoint y: 143, endPoint x: 213, endPoint y: 147, distance: 53.4
click at [213, 147] on div "PESQUISAR DATA DE ATENDIMENTO 27/08/2025 Filtrar" at bounding box center [233, 140] width 446 height 25
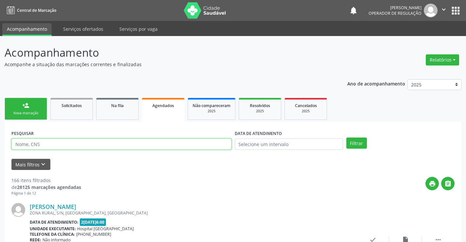
click at [70, 144] on input "text" at bounding box center [121, 143] width 220 height 11
type input "[PERSON_NAME]"
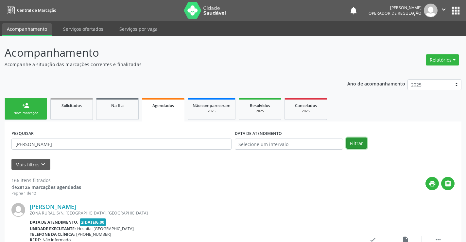
click at [360, 142] on button "Filtrar" at bounding box center [356, 142] width 21 height 11
click at [355, 142] on button "Filtrar" at bounding box center [356, 142] width 21 height 11
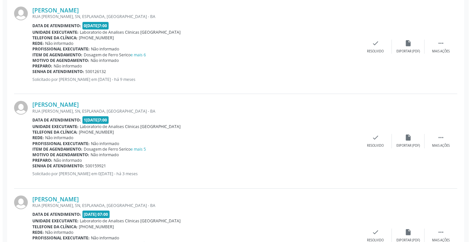
scroll to position [342, 0]
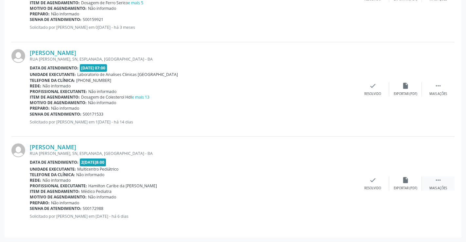
click at [439, 182] on icon "" at bounding box center [437, 179] width 7 height 7
click at [338, 182] on icon "cancel" at bounding box center [339, 179] width 7 height 7
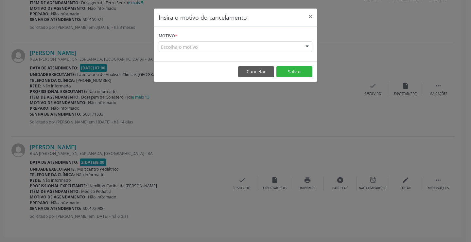
click at [187, 48] on div "Escolha o motivo" at bounding box center [236, 46] width 154 height 11
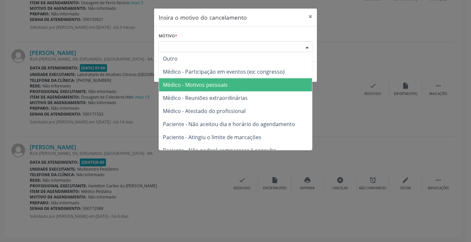
click at [199, 86] on span "Médico - Motivos pessoais" at bounding box center [195, 84] width 65 height 7
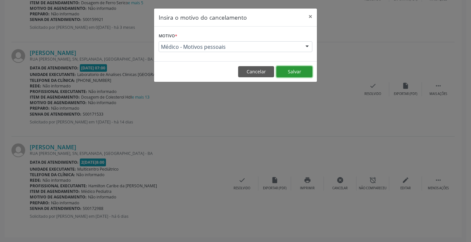
click at [296, 72] on button "Salvar" at bounding box center [294, 71] width 36 height 11
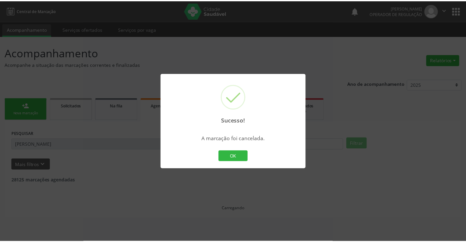
scroll to position [0, 0]
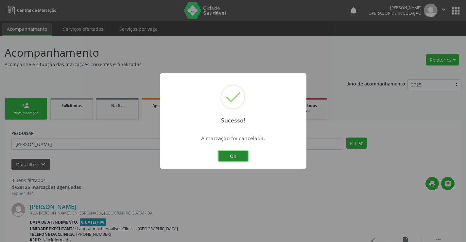
click at [237, 154] on button "OK" at bounding box center [232, 155] width 29 height 11
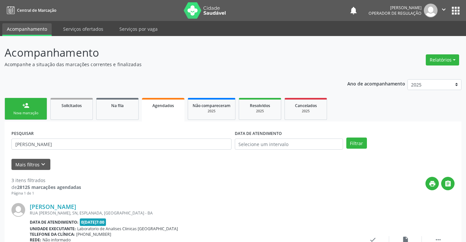
click at [25, 105] on div "person_add" at bounding box center [25, 105] width 7 height 7
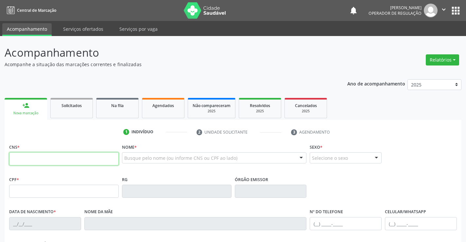
click at [38, 158] on input "text" at bounding box center [63, 158] width 109 height 13
type input "706 8062 0268 2724"
type input "113.533.635-03"
type input "24/05/2019"
type input "Gracinda Vieira da Costa"
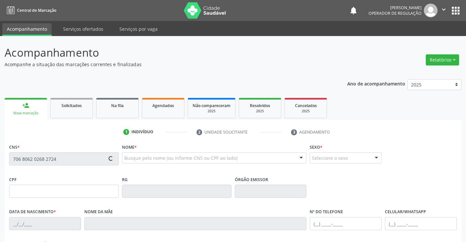
type input "(74) 9145-0748"
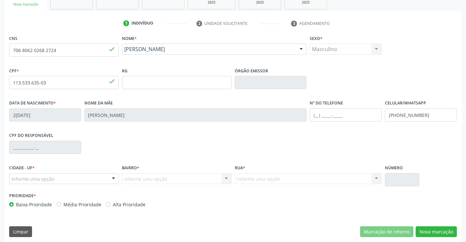
scroll to position [113, 0]
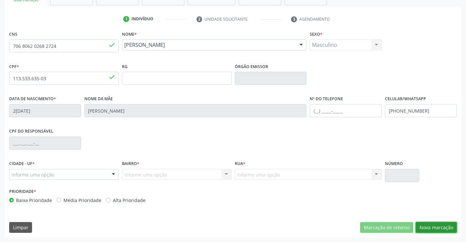
click at [435, 226] on button "Nova marcação" at bounding box center [435, 227] width 41 height 11
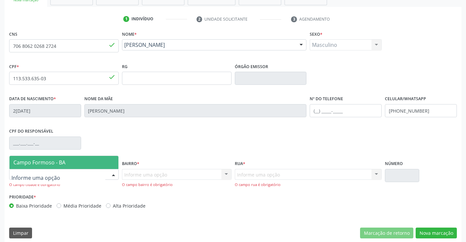
click at [78, 174] on div at bounding box center [63, 174] width 109 height 11
click at [79, 161] on span "Campo Formoso - BA" at bounding box center [63, 162] width 109 height 13
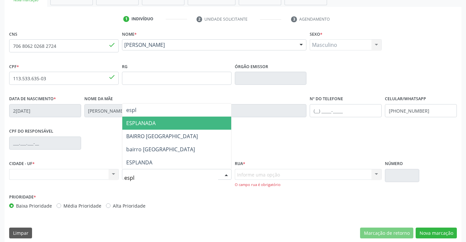
type input "espla"
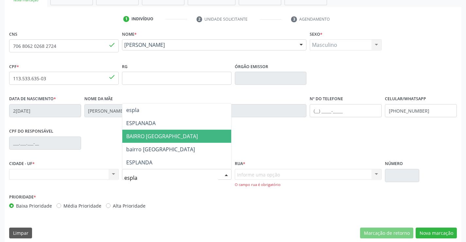
click at [162, 138] on span "BAIRRO ESPLANADA" at bounding box center [162, 135] width 72 height 7
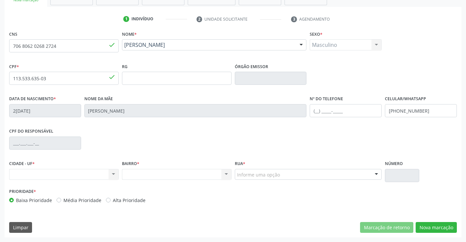
click at [285, 174] on div "Informe uma opção" at bounding box center [308, 174] width 147 height 11
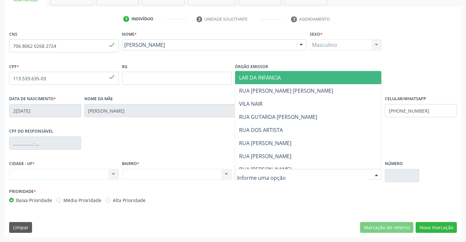
click at [296, 77] on span "LAR DA INFANCIA" at bounding box center [308, 77] width 146 height 13
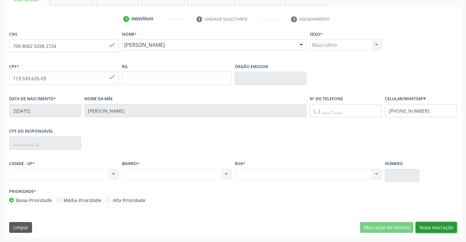
click at [436, 223] on button "Nova marcação" at bounding box center [435, 227] width 41 height 11
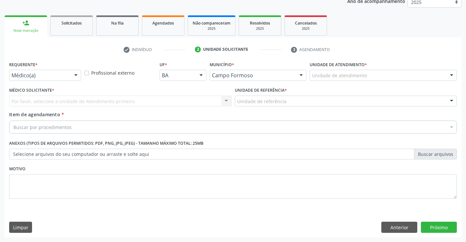
scroll to position [82, 0]
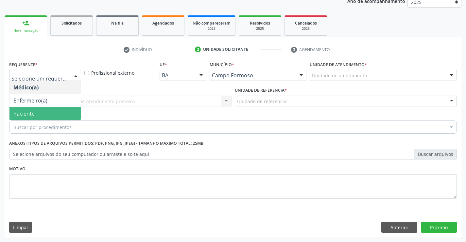
click at [30, 112] on span "Paciente" at bounding box center [23, 113] width 21 height 7
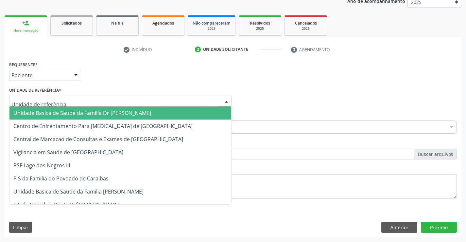
click at [42, 112] on span "Unidade Basica de Saude da Familia Dr [PERSON_NAME]" at bounding box center [82, 112] width 138 height 7
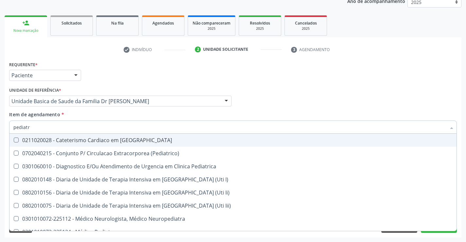
type input "pediatra"
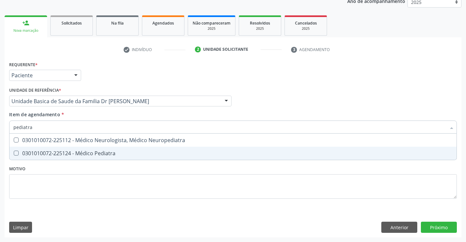
click at [78, 152] on div "0301010072-225124 - Médico Pediatra" at bounding box center [232, 152] width 439 height 5
checkbox Pediatra "true"
click at [434, 226] on div "Requerente * Paciente Médico(a) Enfermeiro(a) Paciente Nenhum resultado encontr…" at bounding box center [233, 147] width 457 height 177
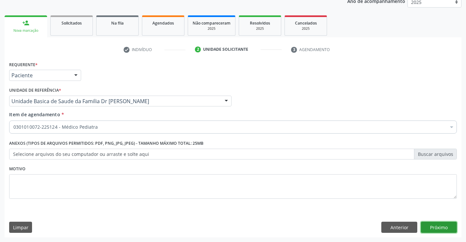
click at [434, 226] on button "Próximo" at bounding box center [439, 226] width 36 height 11
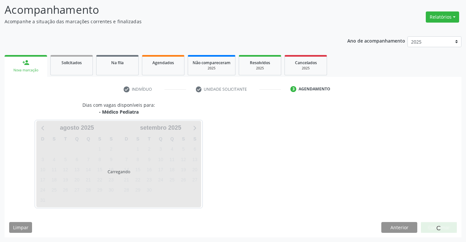
scroll to position [43, 0]
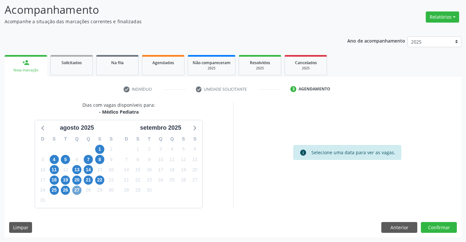
click at [77, 190] on span "27" at bounding box center [76, 189] width 9 height 9
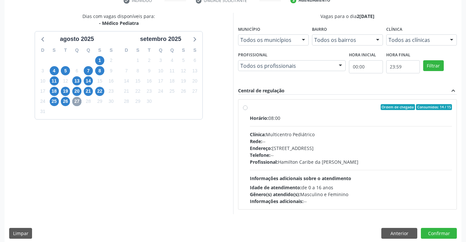
scroll to position [137, 0]
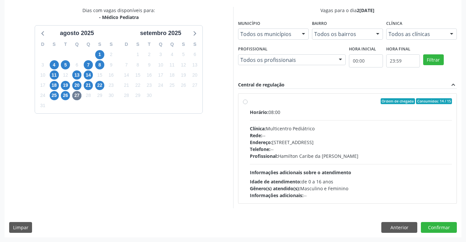
click at [297, 101] on div "Ordem de chegada Consumidos: 14 / 15" at bounding box center [351, 101] width 202 height 6
click at [247, 101] on input "Ordem de chegada Consumidos: 14 / 15 Horário: 08:00 Clínica: Multicentro Pediát…" at bounding box center [245, 101] width 5 height 6
radio input "true"
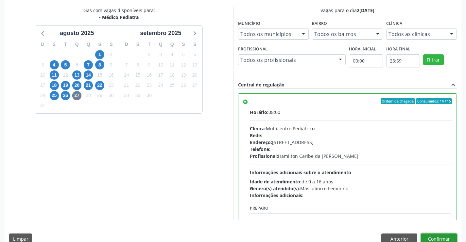
click at [436, 234] on button "Confirmar" at bounding box center [439, 238] width 36 height 11
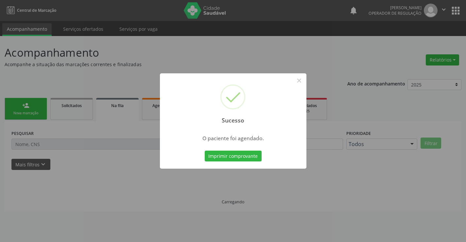
scroll to position [0, 0]
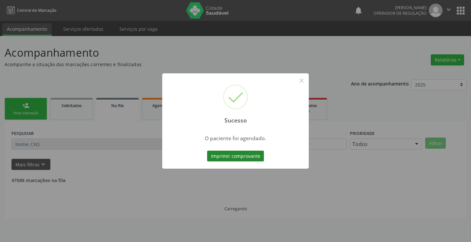
click at [220, 156] on button "Imprimir comprovante" at bounding box center [235, 155] width 57 height 11
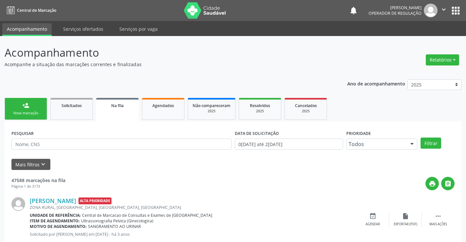
click at [30, 104] on link "person_add Nova marcação" at bounding box center [26, 109] width 42 height 22
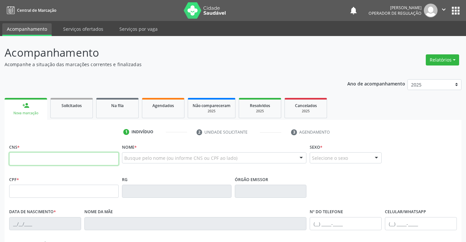
click at [37, 157] on input "text" at bounding box center [63, 158] width 109 height 13
type input "704 1062 3405 0480"
type input "0221737570"
type input "01/04/1956"
type input "(74) 99159-4300"
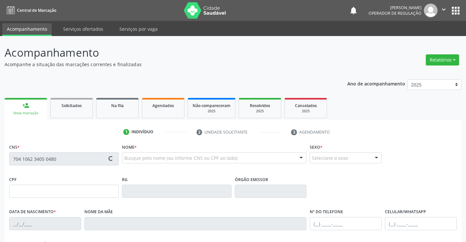
type input "(74) 99819-0509"
type input "181.124.475-00"
type input "48"
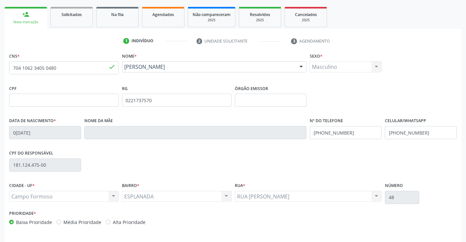
scroll to position [113, 0]
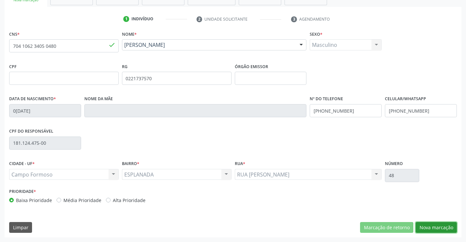
click at [435, 224] on button "Nova marcação" at bounding box center [435, 227] width 41 height 11
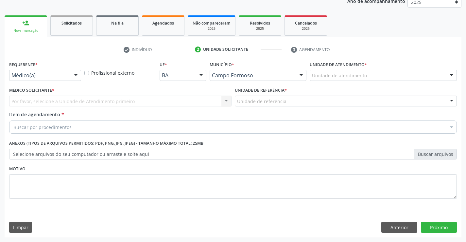
scroll to position [82, 0]
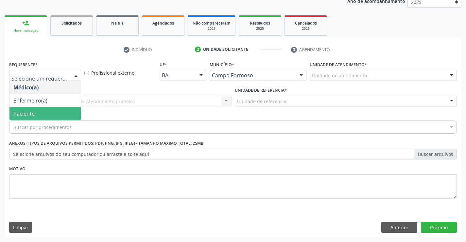
click at [30, 112] on span "Paciente" at bounding box center [23, 113] width 21 height 7
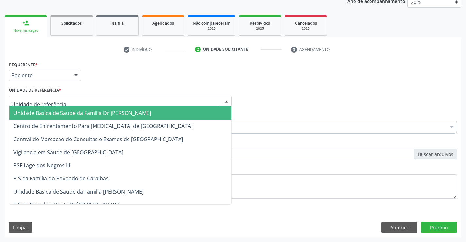
click at [43, 113] on span "Unidade Basica de Saude da Familia Dr [PERSON_NAME]" at bounding box center [82, 112] width 138 height 7
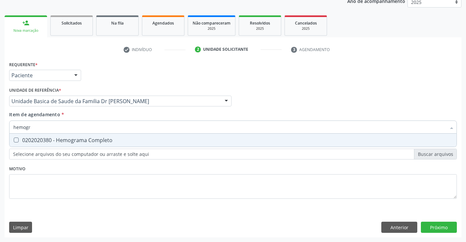
type input "hemogra"
click at [69, 138] on div "0202020380 - Hemograma Completo" at bounding box center [232, 139] width 439 height 5
checkbox Completo "true"
type input "hemogra"
click at [78, 110] on div "Unidade de referência * Unidade Basica de Saude da Familia Dr [PERSON_NAME] Uni…" at bounding box center [121, 97] width 226 height 25
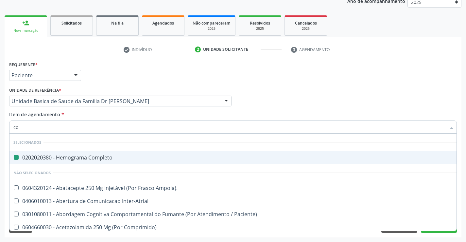
type input "col"
checkbox Completo "false"
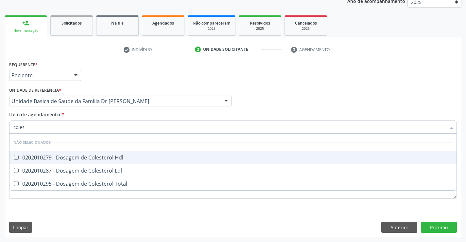
type input "colest"
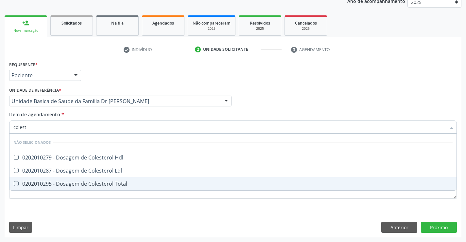
click at [74, 183] on div "0202010295 - Dosagem de Colesterol Total" at bounding box center [232, 183] width 439 height 5
checkbox Total "true"
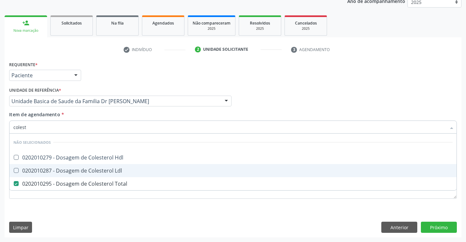
click at [77, 171] on div "0202010287 - Dosagem de Colesterol Ldl" at bounding box center [232, 170] width 439 height 5
checkbox Ldl "true"
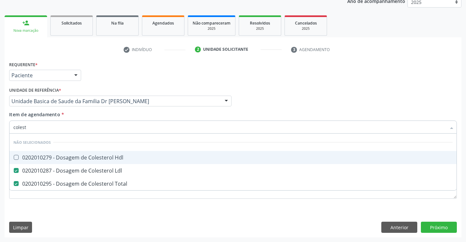
click at [79, 157] on div "0202010279 - Dosagem de Colesterol Hdl" at bounding box center [232, 157] width 439 height 5
checkbox Hdl "true"
type input "colest"
click at [98, 81] on div "Requerente * Paciente Médico(a) Enfermeiro(a) Paciente Nenhum resultado encontr…" at bounding box center [233, 71] width 451 height 25
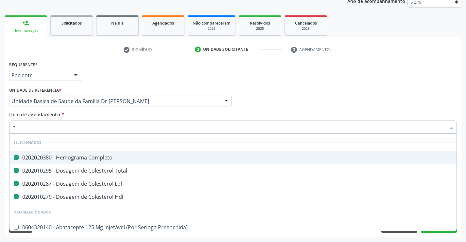
type input "tr"
checkbox Completo "false"
checkbox Ldl "false"
checkbox Total "false"
checkbox Hdl "false"
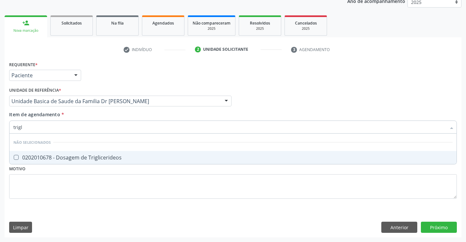
type input "trigli"
click at [64, 157] on div "0202010678 - Dosagem de Triglicerideos" at bounding box center [232, 157] width 439 height 5
checkbox Triglicerideos "true"
type input "trigli"
click at [79, 114] on div "Item de agendamento * trigli Desfazer seleção Não selecionados 0202010678 - Dos…" at bounding box center [232, 121] width 447 height 21
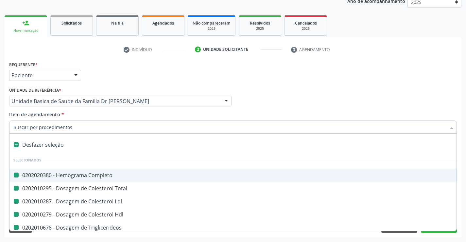
type input "u"
checkbox Completo "false"
checkbox Total "false"
checkbox Ldl "false"
checkbox Hdl "false"
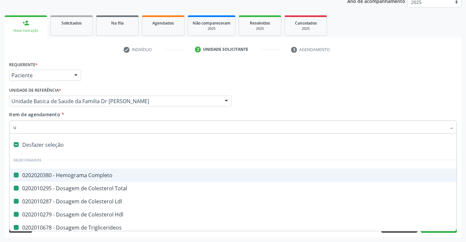
checkbox Triglicerideos "false"
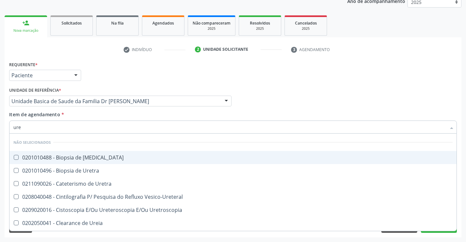
type input "urei"
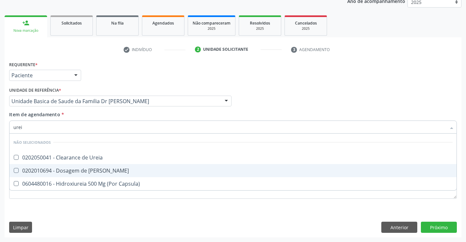
click at [76, 168] on div "0202010694 - Dosagem de [PERSON_NAME]" at bounding box center [232, 170] width 439 height 5
checkbox Ureia "true"
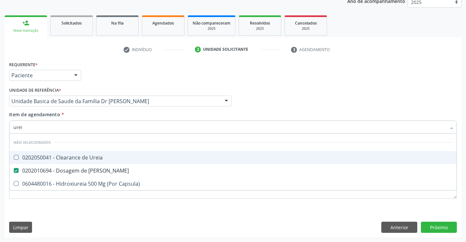
click at [84, 118] on div "Item de agendamento * urei Desfazer seleção Não selecionados 0202050041 - Clear…" at bounding box center [232, 121] width 447 height 21
checkbox Ureia "true"
checkbox Capsula\) "true"
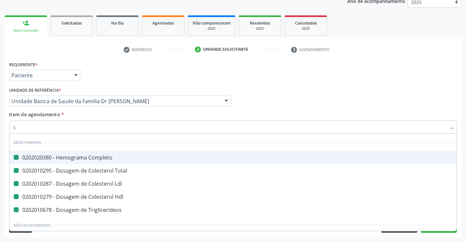
type input "cr"
checkbox Completo "false"
checkbox Total "false"
checkbox Ldl "false"
checkbox Hdl "false"
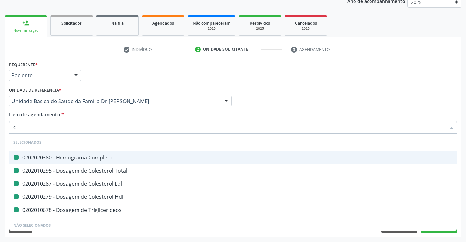
checkbox Triglicerideos "false"
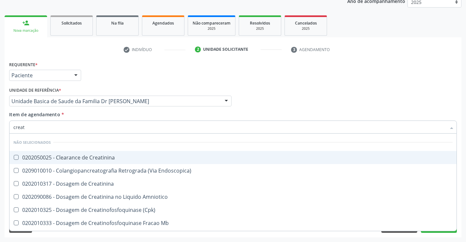
type input "creati"
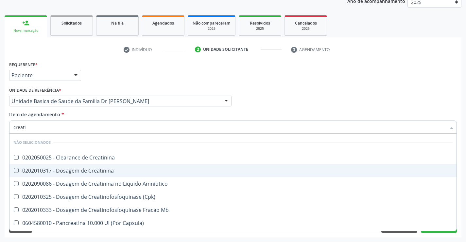
click at [81, 171] on div "0202010317 - Dosagem de Creatinina" at bounding box center [232, 170] width 439 height 5
checkbox Creatinina "true"
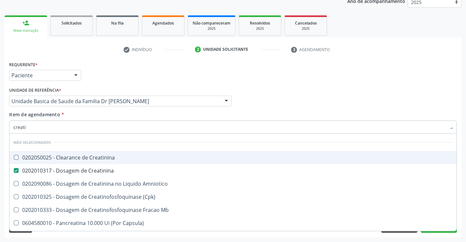
click at [77, 115] on div "Item de agendamento * creati Desfazer seleção Não selecionados 0202050025 - Cle…" at bounding box center [232, 121] width 447 height 21
checkbox Creatinina "true"
checkbox Amniotico "true"
checkbox \(Cpk\) "true"
checkbox Mb "true"
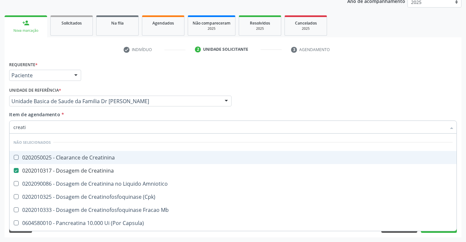
checkbox Capsula\) "true"
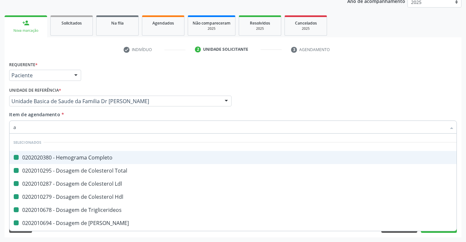
type input "ac"
checkbox Completo "false"
checkbox Total "false"
checkbox Ldl "false"
checkbox Hdl "false"
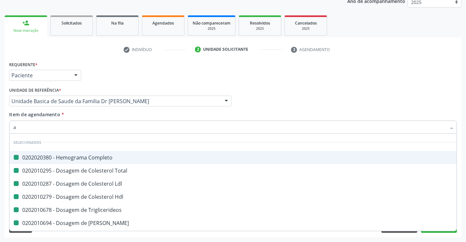
checkbox Triglicerideos "false"
checkbox Creatinina "false"
checkbox Ureia "false"
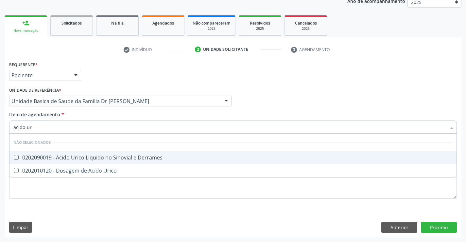
type input "acido uri"
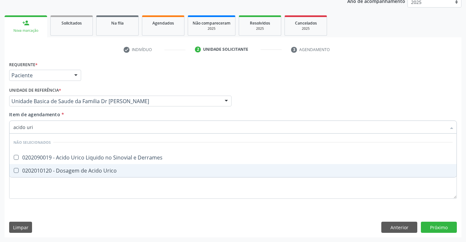
click at [59, 171] on div "0202010120 - Dosagem de Acido Urico" at bounding box center [232, 170] width 439 height 5
checkbox Urico "true"
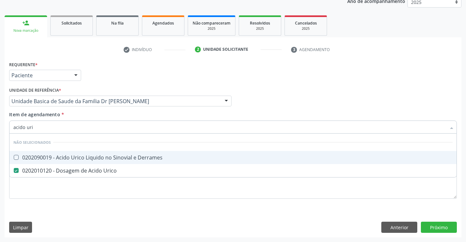
click at [69, 112] on div "Item de agendamento * acido uri Desfazer seleção Não selecionados 0202090019 - …" at bounding box center [232, 121] width 447 height 21
checkbox Derrames "true"
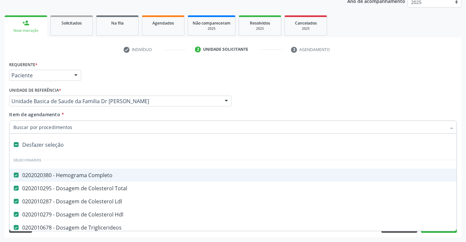
type input "t"
checkbox Urico "false"
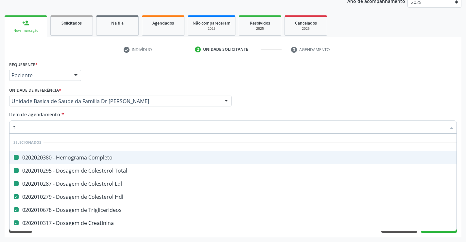
type input "tg"
checkbox Completo "false"
checkbox Total "false"
checkbox Ldl "false"
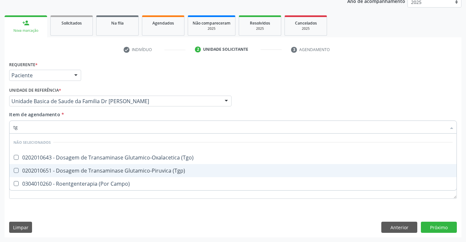
click at [114, 170] on div "0202010651 - Dosagem de Transaminase Glutamico-Piruvica (Tgp)" at bounding box center [232, 170] width 439 height 5
checkbox \(Tgp\) "true"
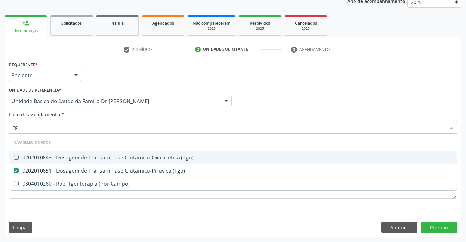
click at [113, 158] on div "0202010643 - Dosagem de Transaminase Glutamico-Oxalacetica (Tgo)" at bounding box center [232, 157] width 439 height 5
checkbox \(Tgo\) "true"
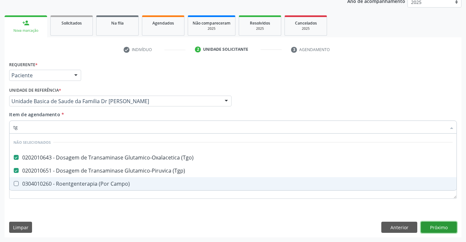
click at [432, 225] on div "Requerente * Paciente Médico(a) Enfermeiro(a) Paciente Nenhum resultado encontr…" at bounding box center [233, 147] width 457 height 177
checkbox Campo\) "true"
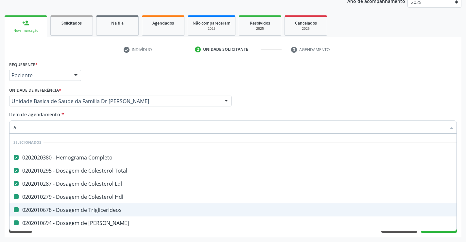
type input "ac"
checkbox Hdl "false"
checkbox Triglicerideos "false"
checkbox Ureia "false"
checkbox Creatinina "false"
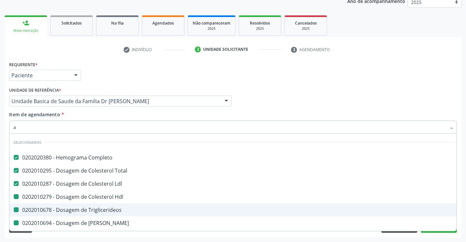
checkbox Urico "false"
checkbox \(Tgp\) "false"
checkbox \(Tgo\) "false"
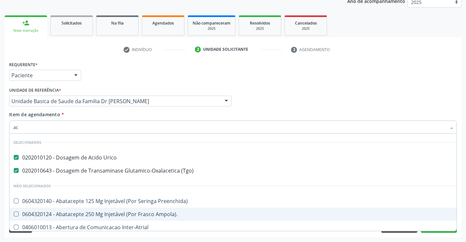
type input "a"
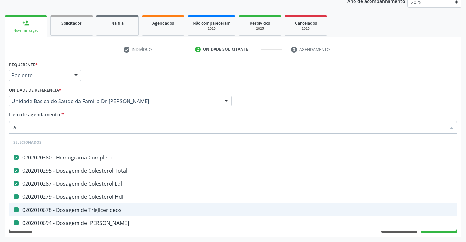
checkbox Hdl "true"
checkbox Triglicerideos "true"
checkbox Ureia "true"
checkbox Creatinina "true"
checkbox Urico "true"
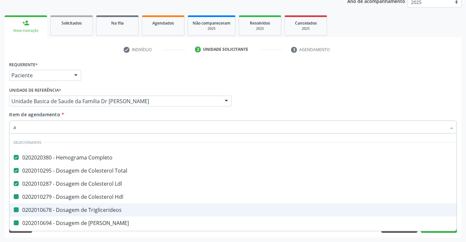
checkbox \(Tgp\) "true"
checkbox \(Tgo\) "true"
type input "agl"
checkbox Total "false"
checkbox Triglicerideos "false"
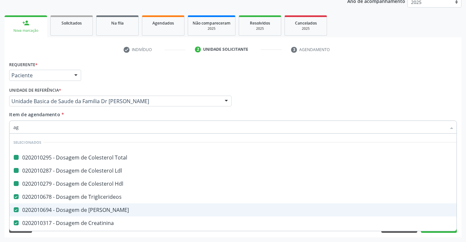
checkbox Ureia "false"
checkbox Creatinina "false"
checkbox Urico "false"
checkbox \(Tgp\) "false"
checkbox Ldl "false"
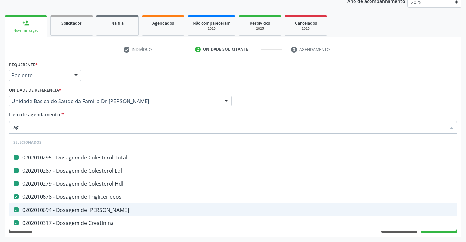
checkbox Hdl "false"
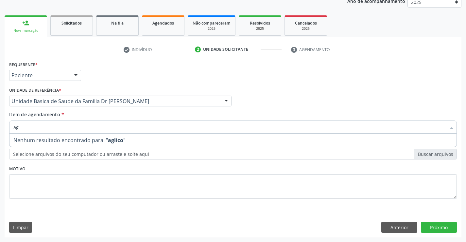
type input "a"
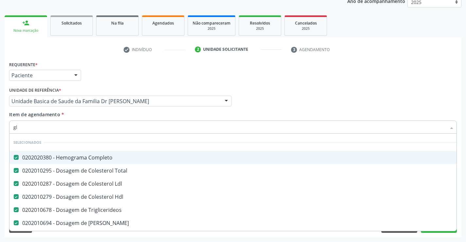
type input "gli"
checkbox Ldl "false"
checkbox Triglicerideos "false"
checkbox Ureia "false"
checkbox Creatinina "false"
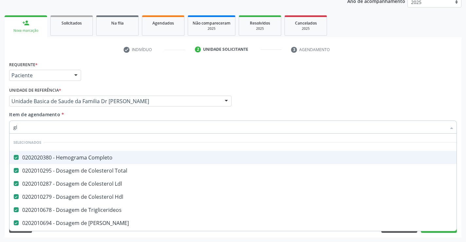
checkbox Urico "false"
checkbox \(Tgp\) "false"
checkbox \(Tgo\) "false"
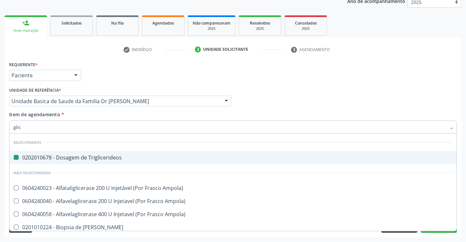
type input "glico"
checkbox Triglicerideos "false"
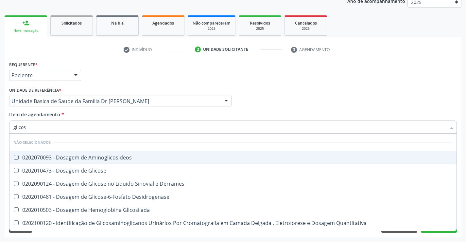
type input "glicose"
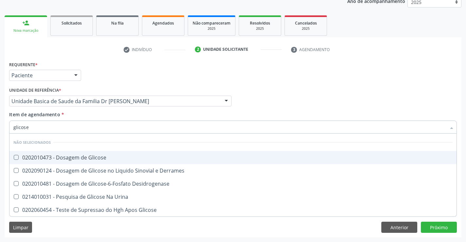
click at [84, 156] on div "0202010473 - Dosagem de Glicose" at bounding box center [232, 157] width 439 height 5
checkbox Glicose "true"
click at [85, 113] on div "Item de agendamento * glicose Desfazer seleção Não selecionados 0202010473 - Do…" at bounding box center [232, 121] width 447 height 21
checkbox Desidrogenase "true"
checkbox Glicose "true"
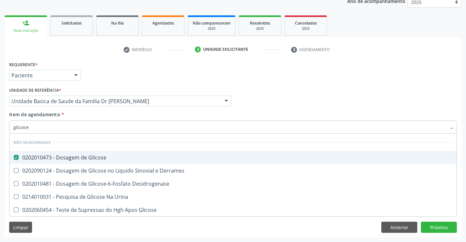
checkbox Urina "true"
checkbox Derrames "true"
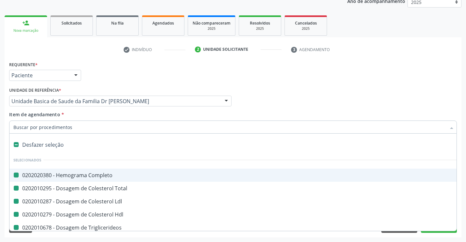
type input "f"
checkbox Completo "false"
checkbox Ldl "false"
checkbox Triglicerideos "false"
checkbox Hdl "false"
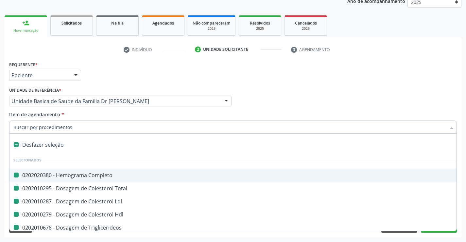
checkbox Total "false"
checkbox Ureia "false"
checkbox Creatinina "false"
checkbox Urico "false"
checkbox \(Tgp\) "false"
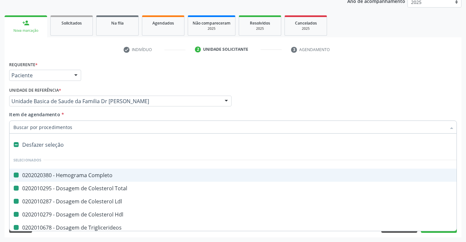
checkbox \(Tgo\) "false"
checkbox Glicose "false"
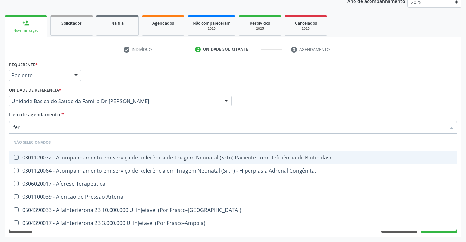
type input "ferr"
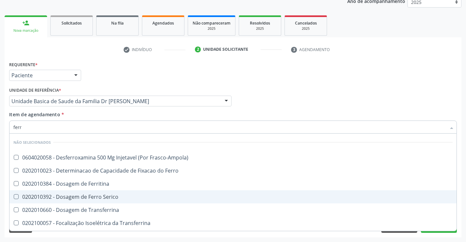
click at [100, 197] on div "0202010392 - Dosagem de Ferro Serico" at bounding box center [232, 196] width 439 height 5
checkbox Serico "true"
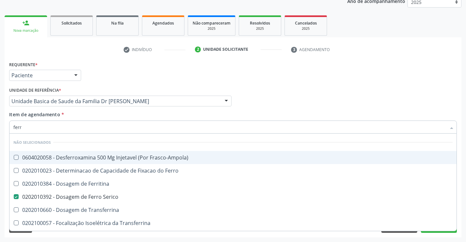
click at [88, 115] on div "Item de agendamento * ferr Desfazer seleção Não selecionados 0604020058 - Desfe…" at bounding box center [232, 121] width 447 height 21
checkbox Frasco-Ampola\) "true"
checkbox Ferritina "true"
checkbox Transferrina "true"
checkbox Ferro "true"
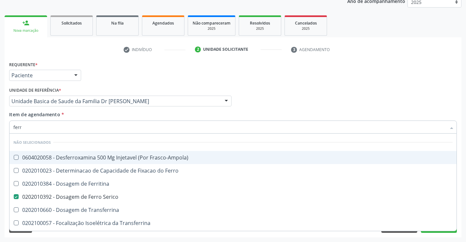
checkbox Transferrina "true"
checkbox Ml\) "true"
checkbox \(Nefroplastia\) "true"
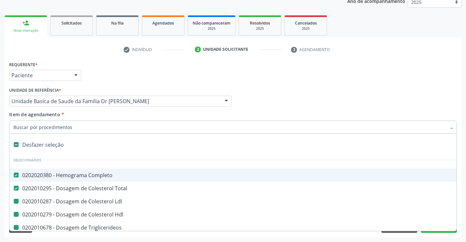
type input "v"
checkbox Ldl "false"
checkbox Triglicerideos "false"
checkbox Hdl "false"
checkbox Ureia "false"
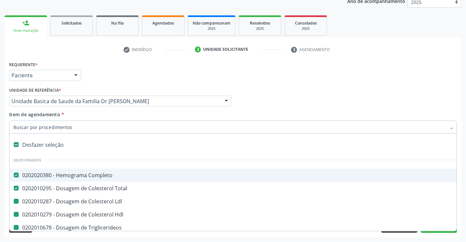
checkbox Creatinina "false"
checkbox Urico "false"
checkbox \(Tgp\) "false"
checkbox \(Tgo\) "false"
checkbox Glicose "false"
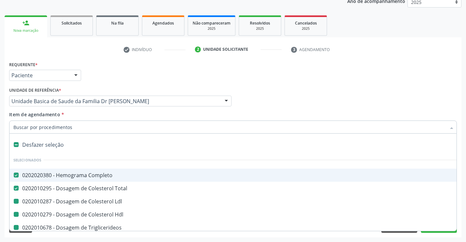
checkbox Serico "false"
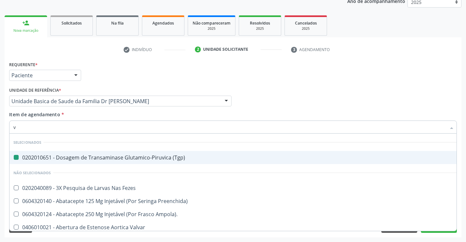
type input "vh"
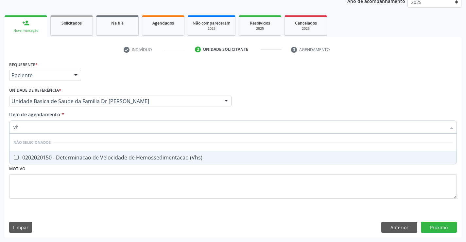
click at [89, 158] on div "0202020150 - Determinacao de Velocidade de Hemossedimentacao (Vhs)" at bounding box center [232, 157] width 439 height 5
checkbox \(Vhs\) "true"
click at [96, 115] on div "Item de agendamento * vh Desfazer seleção Não selecionados 0202020150 - Determi…" at bounding box center [232, 121] width 447 height 21
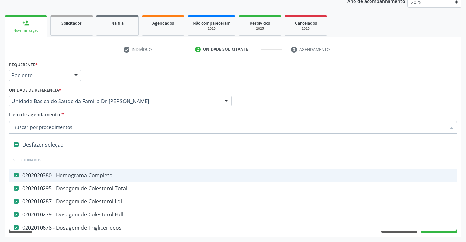
type input "u"
checkbox Ureia "false"
checkbox Creatinina "false"
checkbox Urico "false"
checkbox \(Tgp\) "false"
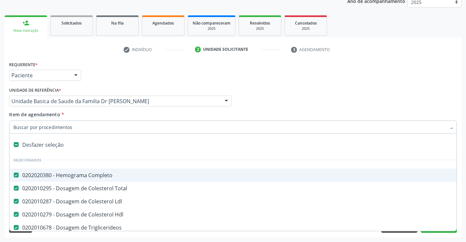
checkbox \(Tgo\) "false"
checkbox Glicose "false"
checkbox Serico "false"
checkbox \(Vhs\) "false"
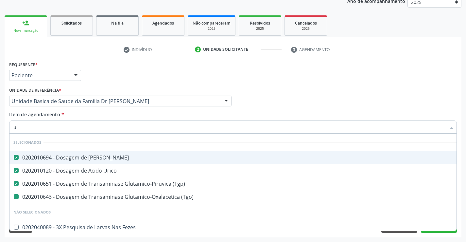
type input "ur"
checkbox \(Tgo\) "false"
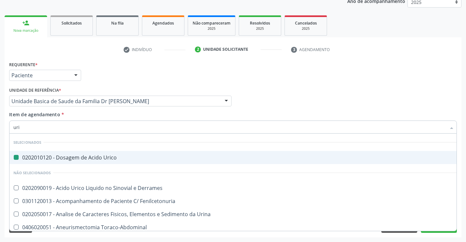
type input "urin"
checkbox Urico "false"
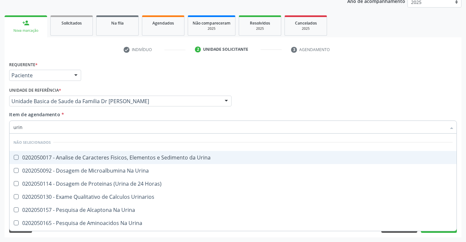
type input "urina"
click at [98, 159] on div "0202050017 - Analise de Caracteres Fisicos, Elementos e Sedimento da Urina" at bounding box center [232, 157] width 439 height 5
checkbox Urina "true"
click at [98, 112] on div "Item de agendamento * urina Desfazer seleção Não selecionados 0202050017 - Anal…" at bounding box center [232, 121] width 447 height 21
checkbox Urinarios "true"
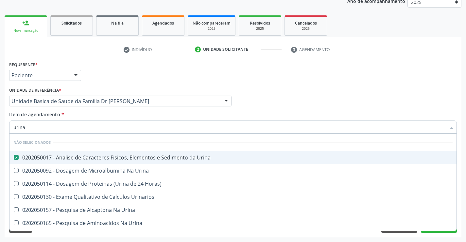
checkbox Urina "true"
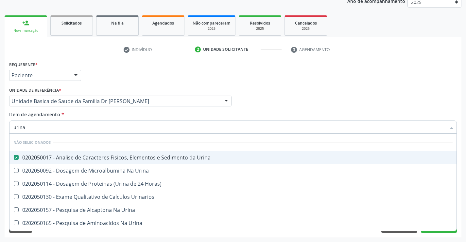
checkbox Urina "true"
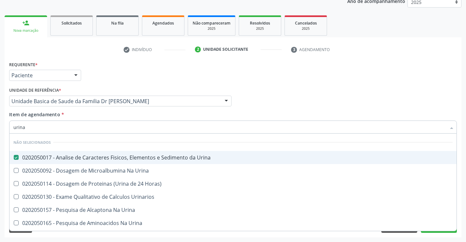
checkbox Horas\) "true"
checkbox Urina "true"
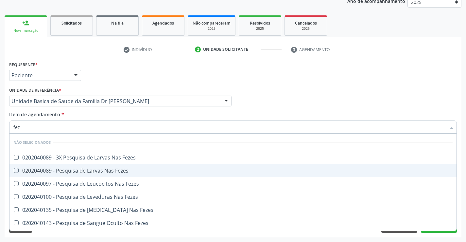
click at [88, 169] on div "0202040089 - Pesquisa de Larvas Nas Fezes" at bounding box center [232, 170] width 439 height 5
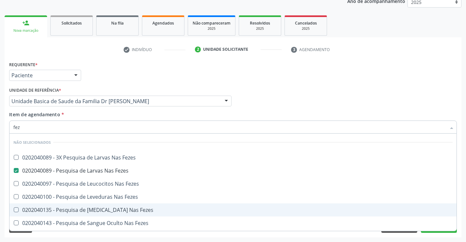
click at [461, 206] on div "Acompanhamento Acompanhe a situação das marcações correntes e finalizadas Relat…" at bounding box center [233, 98] width 466 height 288
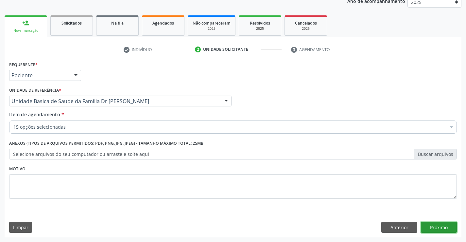
click at [435, 226] on button "Próximo" at bounding box center [439, 226] width 36 height 11
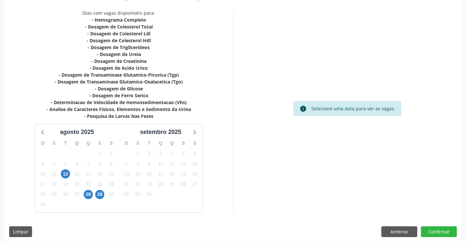
scroll to position [139, 0]
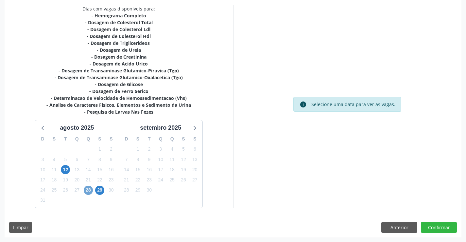
click at [87, 189] on span "28" at bounding box center [88, 189] width 9 height 9
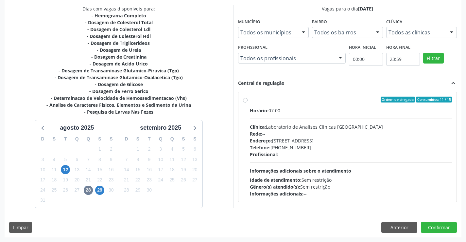
click at [299, 103] on label "Ordem de chegada Consumidos: 11 / 15 Horário: 07:00 Clínica: Laboratorio de Ana…" at bounding box center [351, 146] width 202 height 100
click at [247, 102] on input "Ordem de chegada Consumidos: 11 / 15 Horário: 07:00 Clínica: Laboratorio de Ana…" at bounding box center [245, 99] width 5 height 6
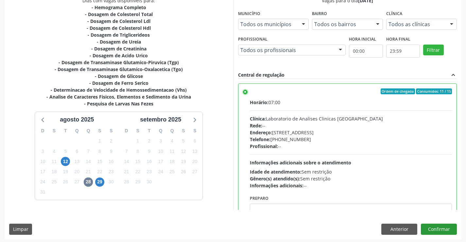
scroll to position [149, 0]
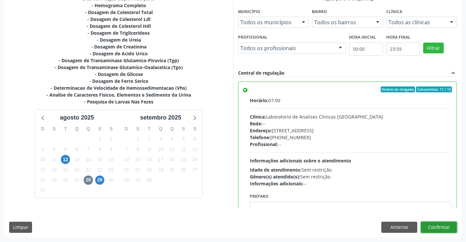
click at [435, 226] on button "Confirmar" at bounding box center [439, 226] width 36 height 11
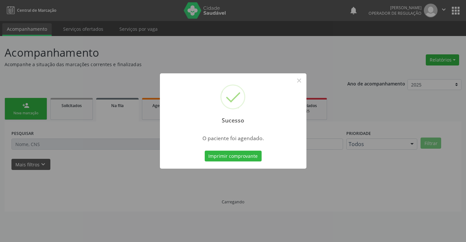
scroll to position [0, 0]
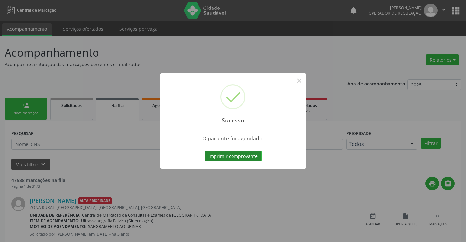
click at [237, 157] on button "Imprimir comprovante" at bounding box center [233, 155] width 57 height 11
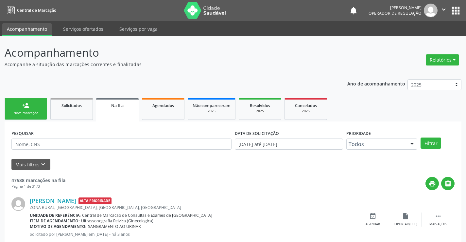
click at [39, 107] on link "person_add Nova marcação" at bounding box center [26, 109] width 42 height 22
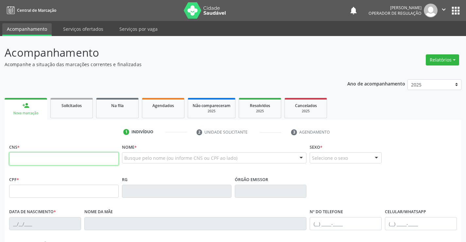
click at [36, 156] on input "text" at bounding box center [63, 158] width 109 height 13
type input "700 0092 7666 3309"
type input "0233685782"
type input "06/06/1952"
type input "(74) 99133-7024"
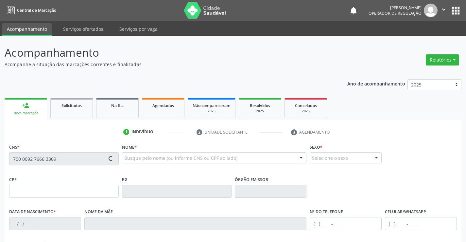
type input "(74) 99133-7024"
type input "202.498.025-20"
type input "S/N"
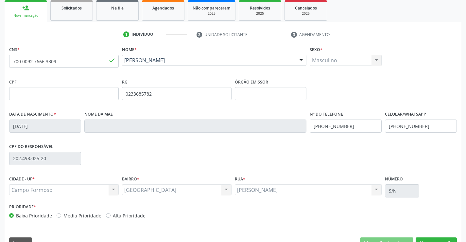
scroll to position [113, 0]
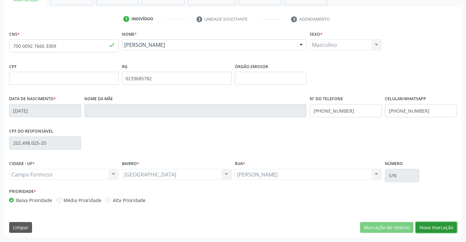
click at [432, 225] on button "Nova marcação" at bounding box center [435, 227] width 41 height 11
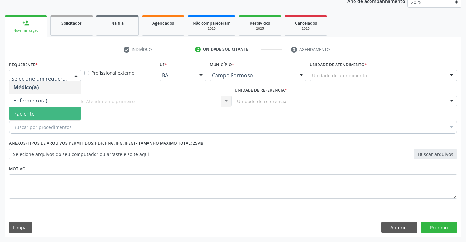
click at [45, 114] on span "Paciente" at bounding box center [44, 113] width 71 height 13
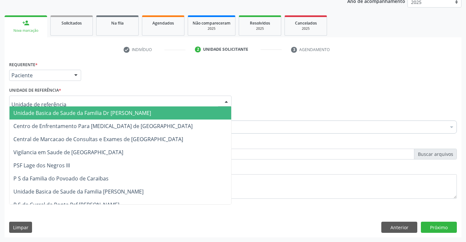
click at [55, 117] on span "Unidade Basica de Saude da Familia Dr [PERSON_NAME]" at bounding box center [120, 112] width 222 height 13
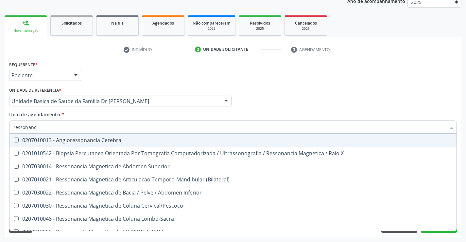
type input "ressonancia"
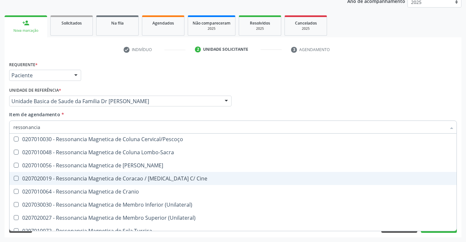
scroll to position [34, 0]
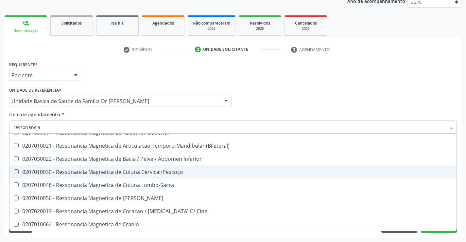
click at [170, 171] on div "0207010030 - Ressonancia Magnetica de Coluna Cervical/Pescoço" at bounding box center [232, 171] width 439 height 5
checkbox Cervical\/Pescoço "true"
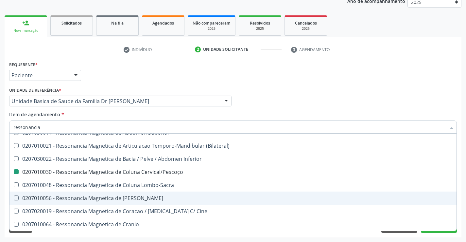
click at [460, 200] on div "Requerente * Paciente Médico(a) Enfermeiro(a) Paciente Nenhum resultado encontr…" at bounding box center [233, 147] width 457 height 177
checkbox X "true"
checkbox Cervical\/Pescoço "false"
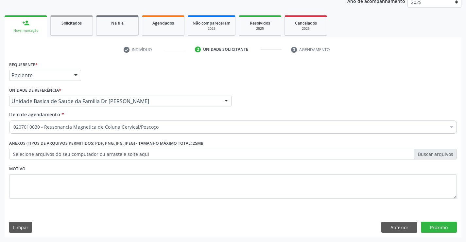
scroll to position [0, 0]
click at [438, 227] on button "Próximo" at bounding box center [439, 226] width 36 height 11
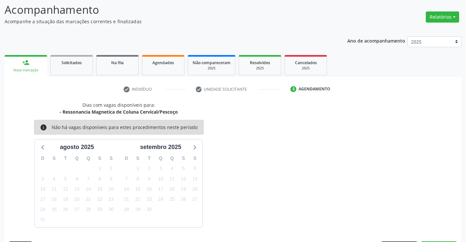
scroll to position [62, 0]
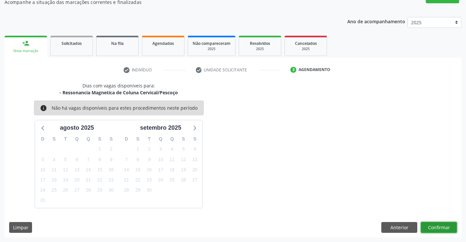
click at [438, 227] on button "Confirmar" at bounding box center [439, 227] width 36 height 11
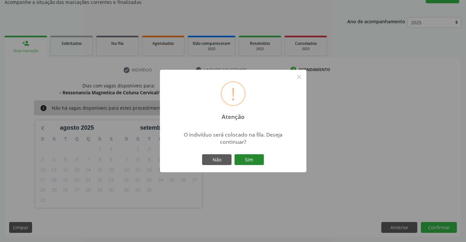
click at [246, 157] on button "Sim" at bounding box center [248, 159] width 29 height 11
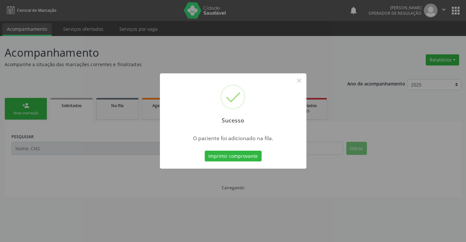
scroll to position [0, 0]
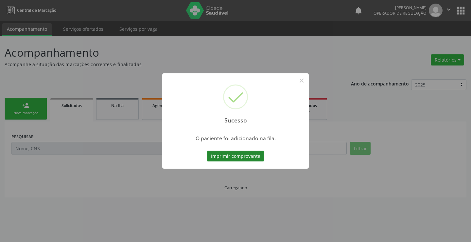
click at [246, 156] on button "Imprimir comprovante" at bounding box center [235, 155] width 57 height 11
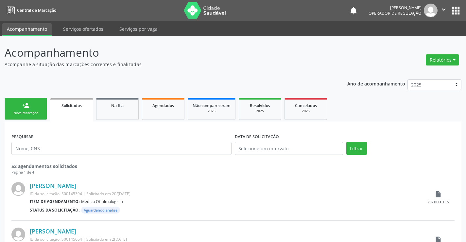
click at [29, 104] on div "person_add" at bounding box center [25, 105] width 7 height 7
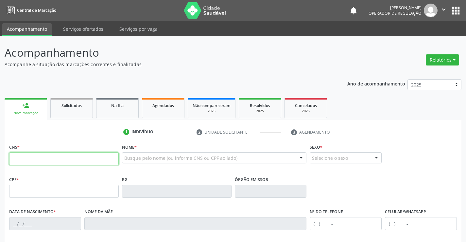
click at [36, 158] on input "text" at bounding box center [63, 158] width 109 height 13
type input "700 3079 7765 3739"
type input "2306824720"
type input "26/05/2002"
type input "(74) 98851-0254"
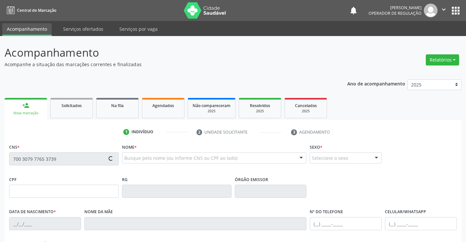
type input "(74) 98851-0254"
type input "095.672.555-47"
type input "S/N"
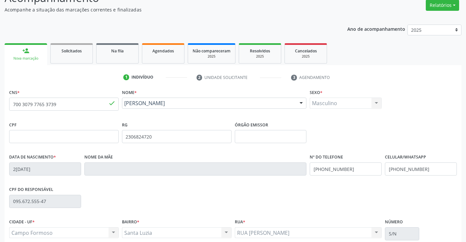
scroll to position [113, 0]
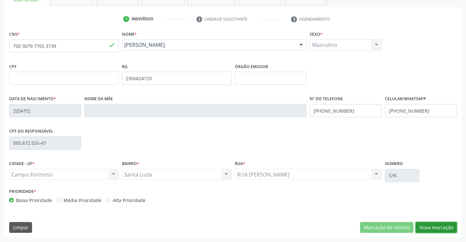
click at [439, 226] on button "Nova marcação" at bounding box center [435, 227] width 41 height 11
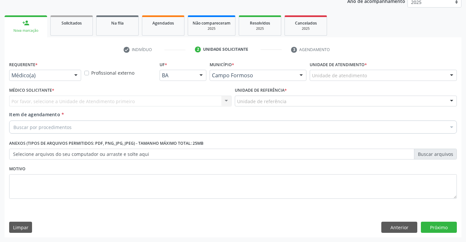
scroll to position [82, 0]
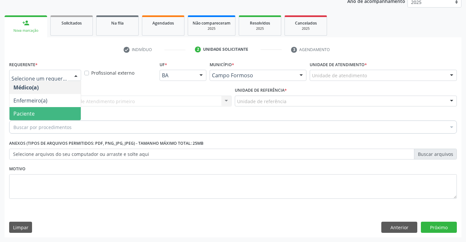
click at [33, 115] on span "Paciente" at bounding box center [23, 113] width 21 height 7
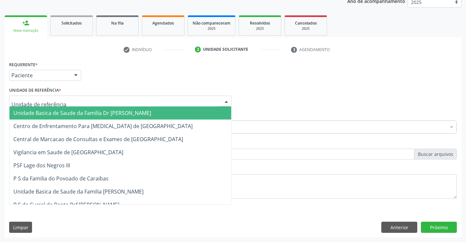
click at [56, 113] on span "Unidade Basica de Saude da Familia Dr [PERSON_NAME]" at bounding box center [82, 112] width 138 height 7
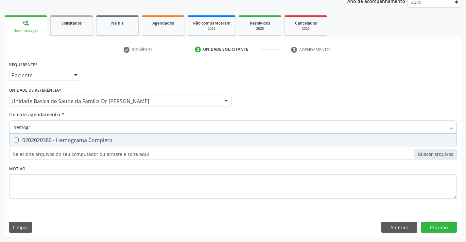
type input "hemogra"
click at [66, 140] on div "0202020380 - Hemograma Completo" at bounding box center [232, 139] width 439 height 5
checkbox Completo "true"
type input "hemogra"
click at [77, 113] on div "Item de agendamento * hemogra Desfazer seleção 0202020380 - Hemograma Completo …" at bounding box center [232, 121] width 447 height 21
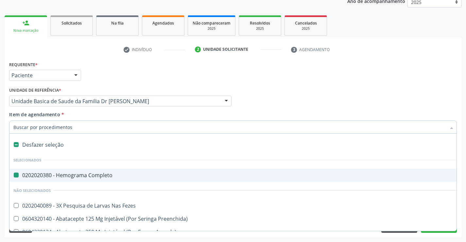
type input "u"
checkbox Completo "false"
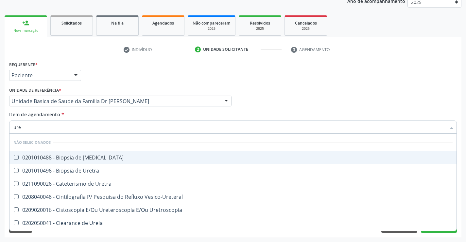
type input "urei"
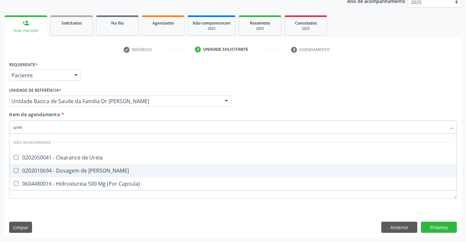
click at [90, 168] on div "0202010694 - Dosagem de [PERSON_NAME]" at bounding box center [232, 170] width 439 height 5
checkbox Ureia "true"
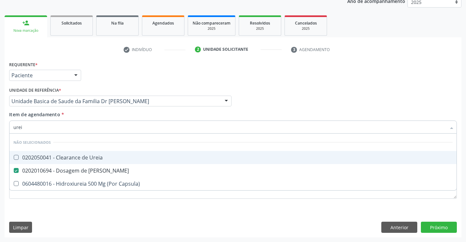
type input "urei"
click at [97, 116] on div "Item de agendamento * urei Desfazer seleção Não selecionados 0202050041 - Clear…" at bounding box center [232, 121] width 447 height 21
checkbox Ureia "true"
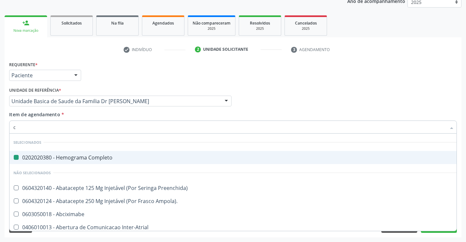
type input "cr"
checkbox Completo "false"
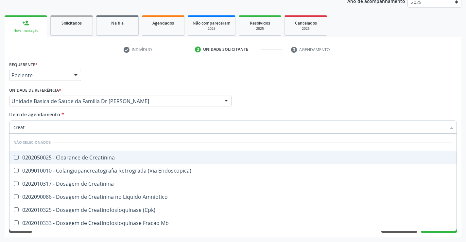
type input "creati"
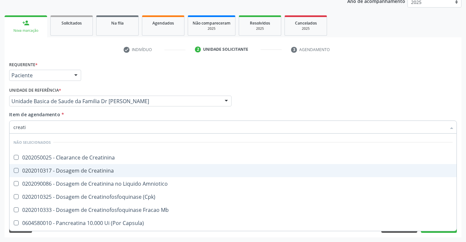
click at [91, 170] on div "0202010317 - Dosagem de Creatinina" at bounding box center [232, 170] width 439 height 5
checkbox Creatinina "true"
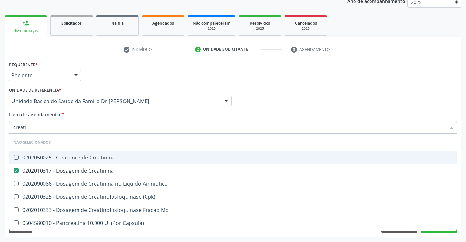
type input "creati"
click at [89, 113] on div "Item de agendamento * creati Desfazer seleção Não selecionados 0202050025 - Cle…" at bounding box center [232, 121] width 447 height 21
checkbox Creatinina "true"
checkbox Amniotico "true"
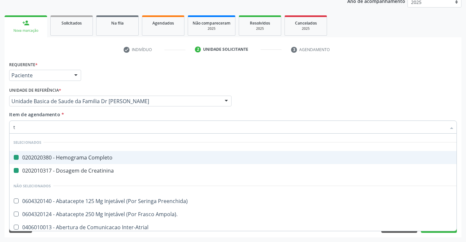
type input "tg"
checkbox Completo "false"
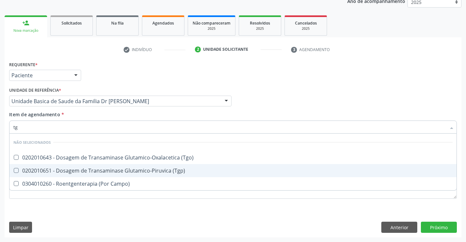
click at [88, 169] on div "0202010651 - Dosagem de Transaminase Glutamico-Piruvica (Tgp)" at bounding box center [232, 170] width 439 height 5
checkbox \(Tgp\) "true"
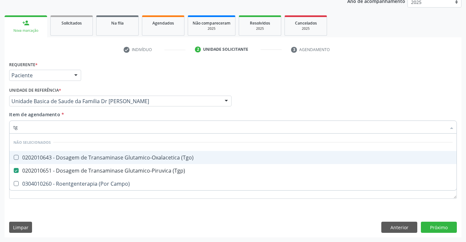
click at [87, 158] on div "0202010643 - Dosagem de Transaminase Glutamico-Oxalacetica (Tgo)" at bounding box center [232, 157] width 439 height 5
checkbox \(Tgo\) "true"
click at [92, 112] on div "Item de agendamento * tg Desfazer seleção Não selecionados 0202010643 - Dosagem…" at bounding box center [232, 121] width 447 height 21
checkbox Campo\) "true"
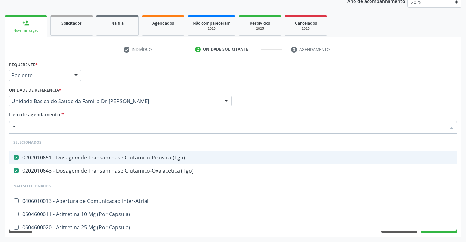
type input "tr"
checkbox Inter-Atrial "false"
type input "tri"
checkbox \(Tgp\) "false"
checkbox \(Tgo\) "false"
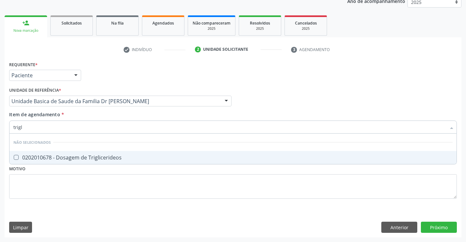
type input "trigli"
click at [98, 158] on div "0202010678 - Dosagem de Triglicerideos" at bounding box center [232, 157] width 439 height 5
checkbox Triglicerideos "true"
click at [96, 115] on div "Item de agendamento * trigli Desfazer seleção Não selecionados 0202010678 - Dos…" at bounding box center [232, 121] width 447 height 21
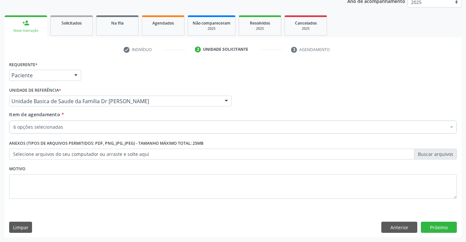
click at [84, 130] on div "6 opções selecionadas" at bounding box center [232, 126] width 447 height 13
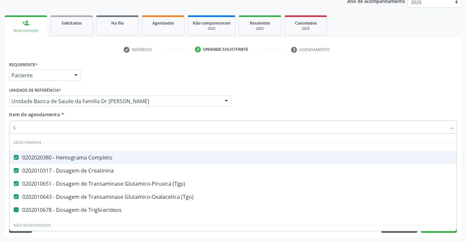
type input "co"
checkbox Triglicerideos "false"
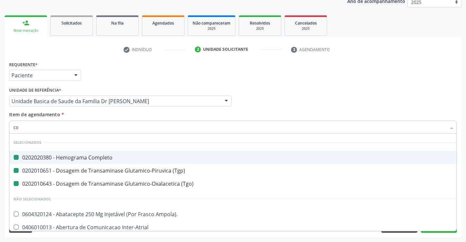
type input "col"
checkbox Completo "false"
checkbox \(Tgp\) "false"
checkbox \(Tgo\) "false"
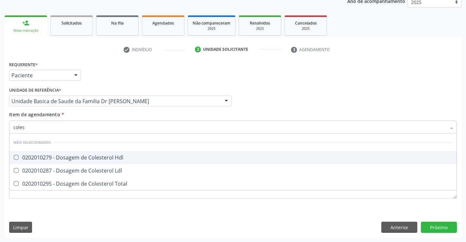
type input "colest"
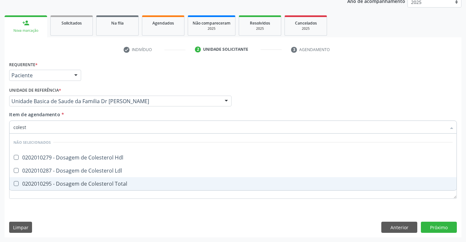
click at [91, 183] on div "0202010295 - Dosagem de Colesterol Total" at bounding box center [232, 183] width 439 height 5
checkbox Total "true"
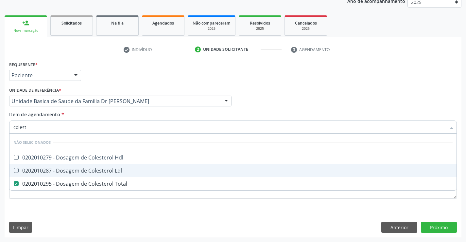
click at [94, 171] on div "0202010287 - Dosagem de Colesterol Ldl" at bounding box center [232, 170] width 439 height 5
checkbox Ldl "true"
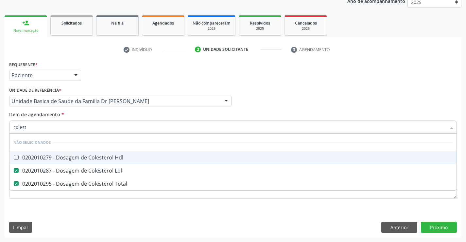
click at [95, 159] on div "0202010279 - Dosagem de Colesterol Hdl" at bounding box center [232, 157] width 439 height 5
checkbox Hdl "true"
click at [98, 113] on div "Item de agendamento * colest Desfazer seleção Não selecionados 0202010279 - Dos…" at bounding box center [232, 121] width 447 height 21
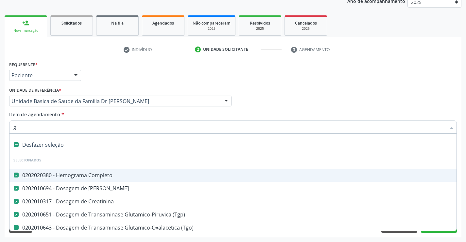
type input "gl"
checkbox \(Tgo\) "false"
checkbox Triglicerideos "false"
checkbox Total "false"
checkbox Ldl "false"
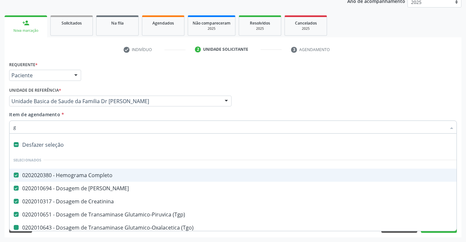
checkbox Hdl "false"
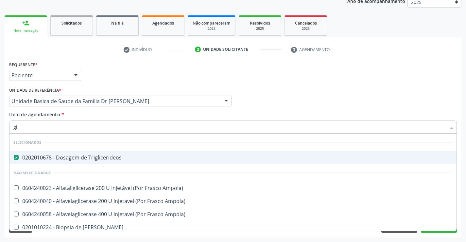
type input "gli"
checkbox Ampola\) "false"
type input "glico"
checkbox Triglicerideos "false"
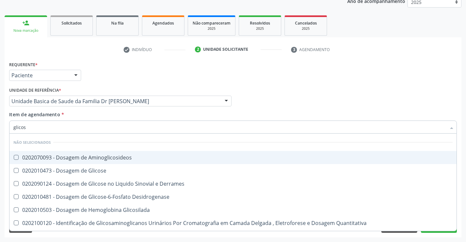
type input "glicose"
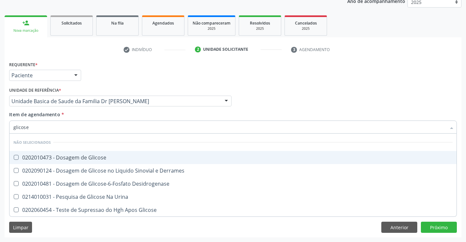
click at [88, 156] on div "0202010473 - Dosagem de Glicose" at bounding box center [232, 157] width 439 height 5
checkbox Glicose "true"
click at [82, 117] on div "Item de agendamento * glicose Desfazer seleção Não selecionados 0202010473 - Do…" at bounding box center [232, 121] width 447 height 21
checkbox Desidrogenase "true"
checkbox Glicose "true"
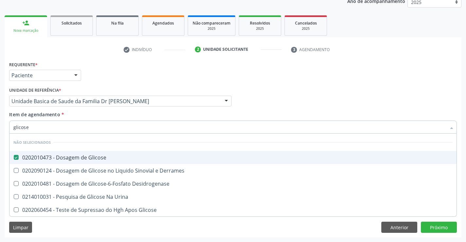
checkbox Urina "true"
checkbox Derrames "true"
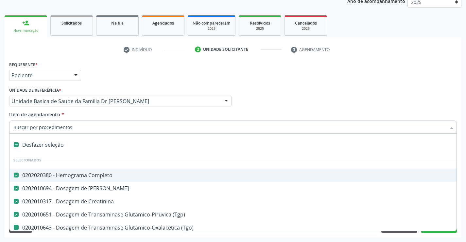
type input "u"
checkbox \(Tgo\) "false"
checkbox Triglicerideos "false"
checkbox Total "false"
checkbox Ldl "false"
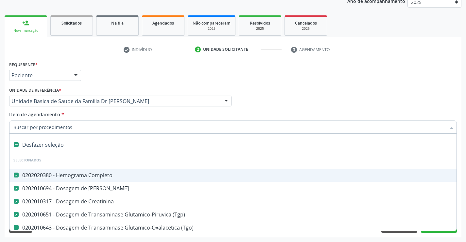
checkbox Hdl "false"
checkbox Glicose "false"
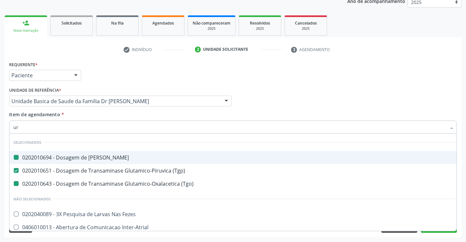
type input "uri"
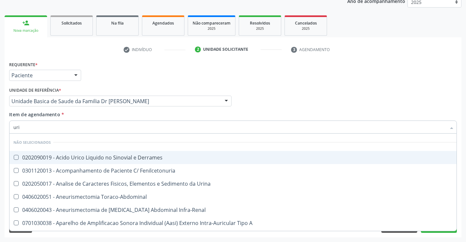
checkbox Derrames "false"
checkbox Urina "false"
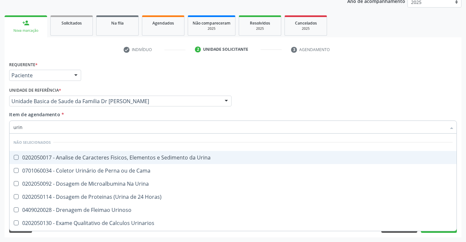
type input "urina"
click at [82, 159] on div "0202050017 - Analise de Caracteres Fisicos, Elementos e Sedimento da Urina" at bounding box center [232, 157] width 439 height 5
checkbox Urina "true"
click at [92, 114] on div "Item de agendamento * urina Desfazer seleção Não selecionados 0202050017 - Anal…" at bounding box center [232, 121] width 447 height 21
checkbox Horas\) "true"
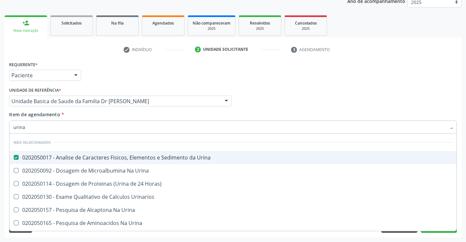
checkbox Urina "true"
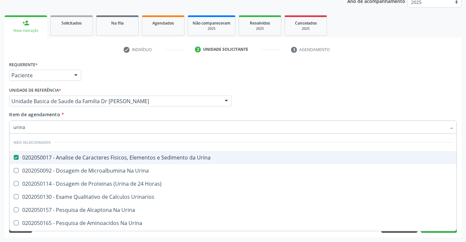
checkbox Urina "true"
checkbox Urinarios "true"
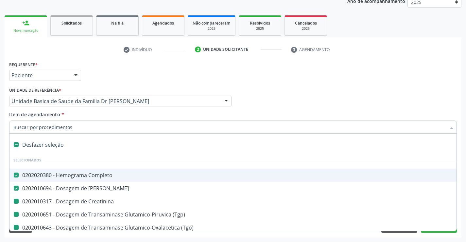
type input "f"
checkbox Creatinina "false"
checkbox \(Tgo\) "false"
checkbox Triglicerideos "false"
checkbox Total "false"
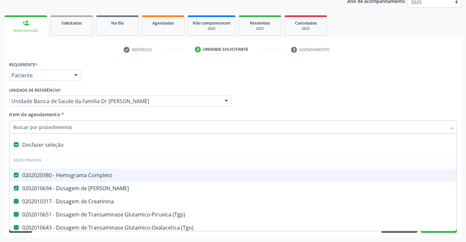
checkbox Ldl "false"
checkbox Hdl "false"
checkbox Glicose "false"
checkbox Urina "false"
checkbox \(Tgp\) "false"
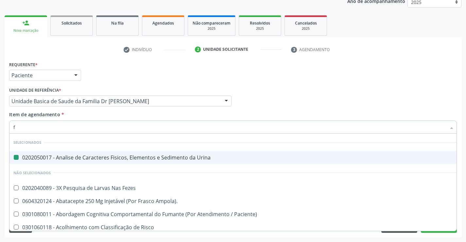
type input "fe"
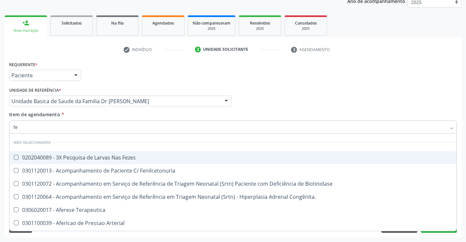
checkbox Fezes "false"
type input "fez"
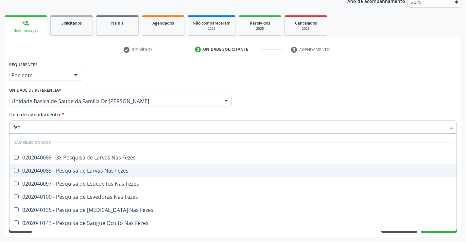
click at [109, 170] on div "0202040089 - Pesquisa de Larvas Nas Fezes" at bounding box center [232, 170] width 439 height 5
checkbox Fezes "true"
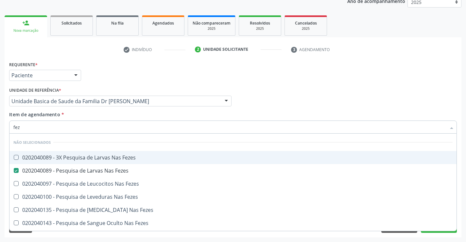
click at [110, 113] on div "Item de agendamento * fez Desfazer seleção Não selecionados 0202040089 - 3X Pes…" at bounding box center [232, 121] width 447 height 21
checkbox Fezes "true"
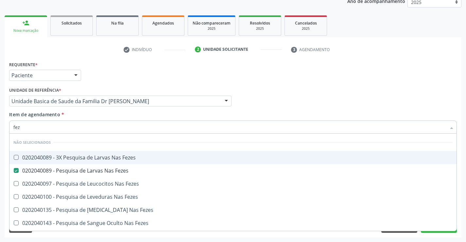
checkbox Fezes "true"
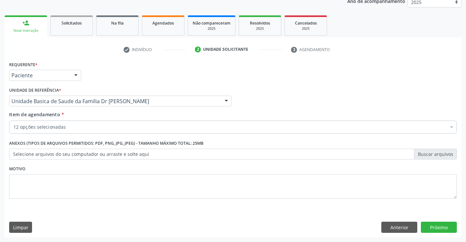
click at [73, 130] on div "12 opções selecionadas" at bounding box center [232, 126] width 447 height 13
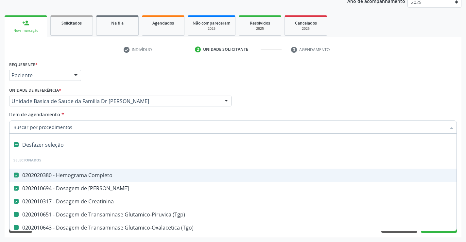
type input "f"
checkbox \(Tgo\) "false"
checkbox Triglicerideos "false"
checkbox Total "false"
checkbox Ldl "false"
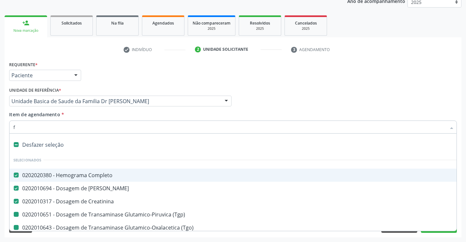
checkbox Hdl "false"
checkbox \(Tgp\) "false"
checkbox Glicose "false"
checkbox Urina "false"
checkbox Fezes "false"
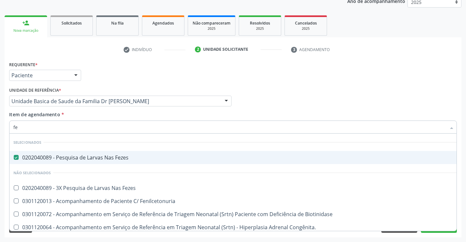
type input "fez"
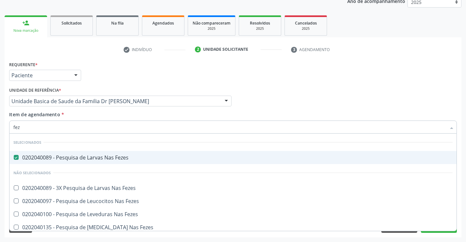
click at [85, 113] on div "Item de agendamento * fez Desfazer seleção Selecionados 0202040089 - Pesquisa d…" at bounding box center [232, 121] width 447 height 21
checkbox Fezes "true"
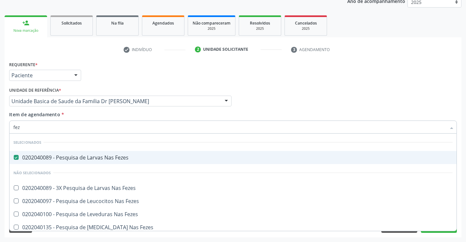
checkbox Fezes "true"
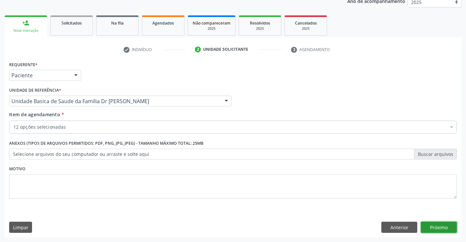
click at [439, 227] on button "Próximo" at bounding box center [439, 226] width 36 height 11
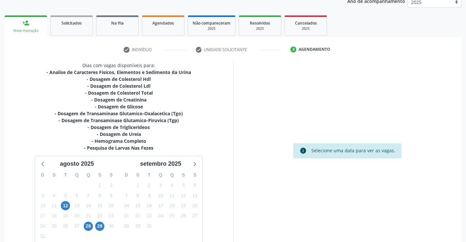
scroll to position [118, 0]
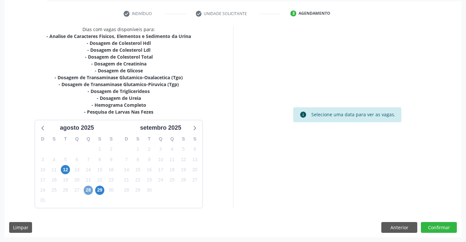
click at [86, 188] on span "28" at bounding box center [88, 189] width 9 height 9
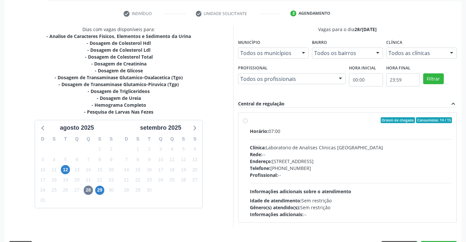
click at [309, 126] on label "Ordem de chegada Consumidos: 14 / 15 Horário: 07:00 Clínica: Laboratorio de Ana…" at bounding box center [351, 167] width 202 height 100
click at [247, 123] on input "Ordem de chegada Consumidos: 14 / 15 Horário: 07:00 Clínica: Laboratorio de Ana…" at bounding box center [245, 120] width 5 height 6
radio input "true"
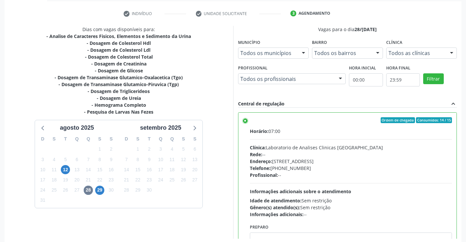
scroll to position [149, 0]
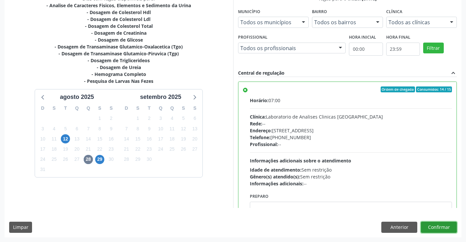
click at [440, 227] on button "Confirmar" at bounding box center [439, 226] width 36 height 11
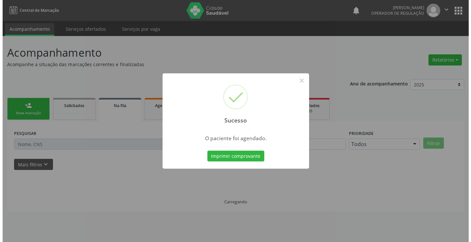
scroll to position [0, 0]
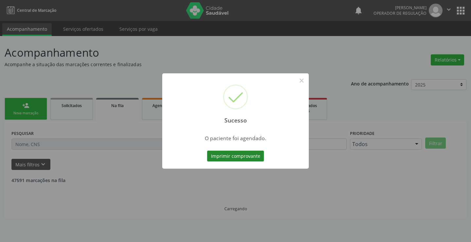
click at [241, 154] on button "Imprimir comprovante" at bounding box center [235, 155] width 57 height 11
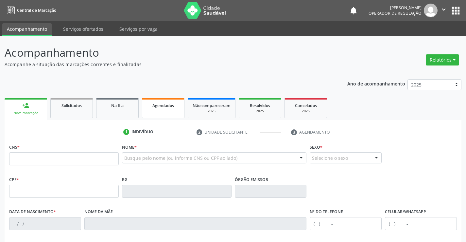
click at [166, 111] on link "Agendados" at bounding box center [163, 108] width 42 height 20
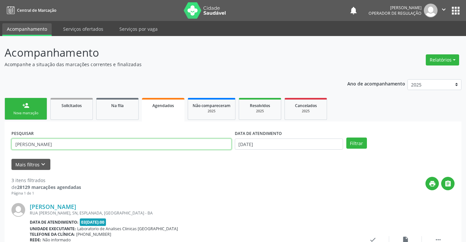
drag, startPoint x: 97, startPoint y: 145, endPoint x: 0, endPoint y: 144, distance: 96.7
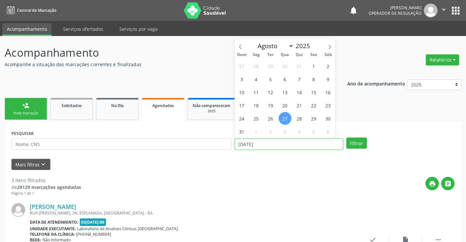
drag, startPoint x: 264, startPoint y: 144, endPoint x: 223, endPoint y: 148, distance: 41.7
click at [223, 148] on div "PESQUISAR DATA DE ATENDIMENTO 2[DATE] Filtrar" at bounding box center [233, 140] width 446 height 25
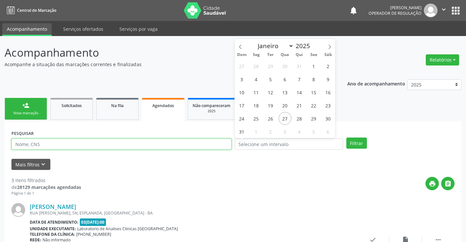
click at [60, 142] on input "text" at bounding box center [121, 143] width 220 height 11
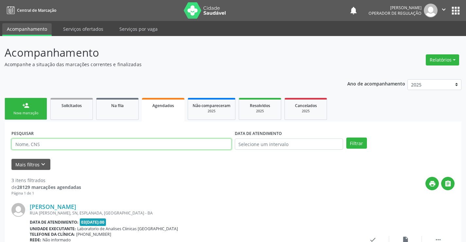
click at [61, 145] on input "text" at bounding box center [121, 143] width 220 height 11
type input "706301787357776"
click at [356, 142] on button "Filtrar" at bounding box center [356, 142] width 21 height 11
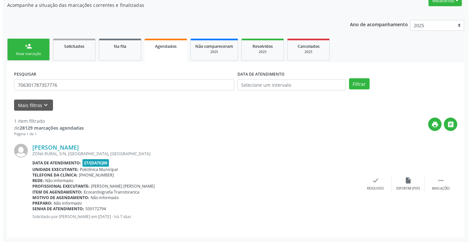
scroll to position [59, 0]
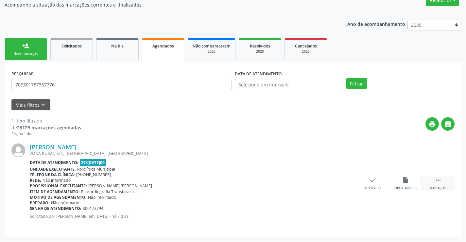
click at [440, 183] on icon "" at bounding box center [437, 179] width 7 height 7
click at [340, 180] on icon "cancel" at bounding box center [339, 179] width 7 height 7
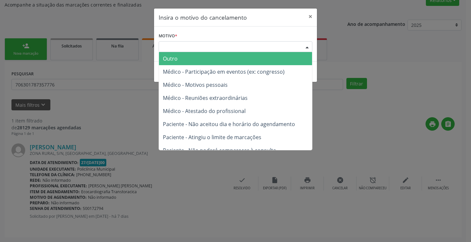
click at [191, 44] on div "Escolha o motivo" at bounding box center [236, 46] width 154 height 11
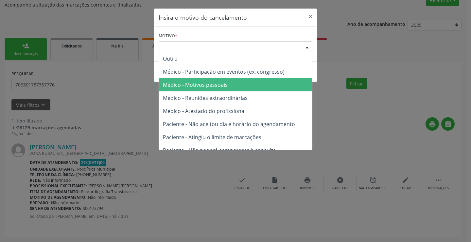
click at [200, 84] on span "Médico - Motivos pessoais" at bounding box center [195, 84] width 65 height 7
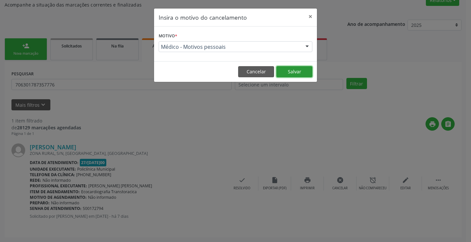
click at [293, 71] on button "Salvar" at bounding box center [294, 71] width 36 height 11
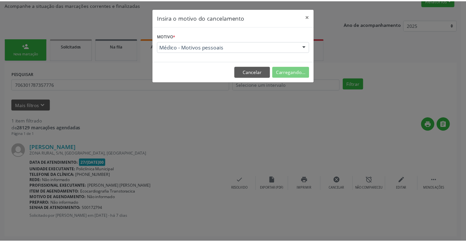
scroll to position [0, 0]
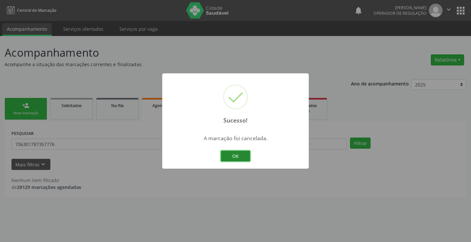
click at [230, 155] on button "OK" at bounding box center [235, 155] width 29 height 11
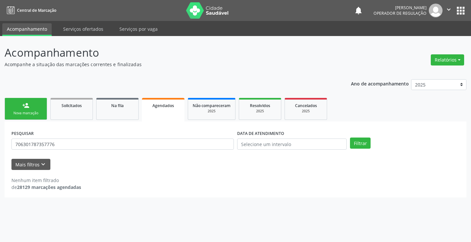
click at [18, 110] on div "Nova marcação" at bounding box center [25, 112] width 33 height 5
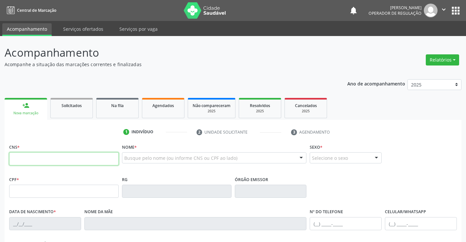
click at [30, 159] on input "text" at bounding box center [63, 158] width 109 height 13
type input "700 7079 3068 6874"
type input "547893930"
type input "[DATE]"
type input "S/N"
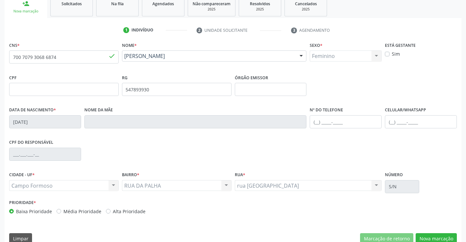
scroll to position [113, 0]
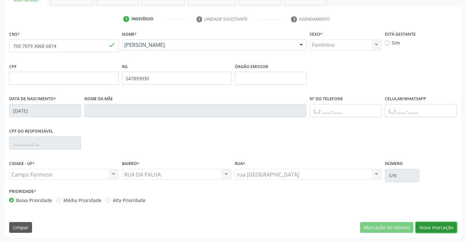
click at [434, 226] on button "Nova marcação" at bounding box center [435, 227] width 41 height 11
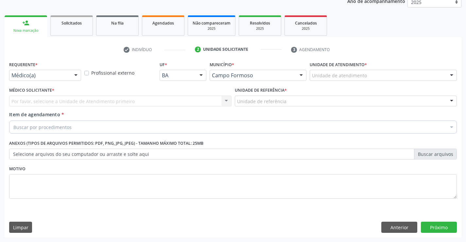
scroll to position [82, 0]
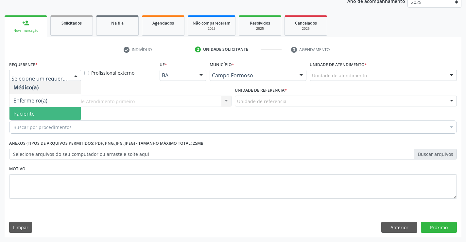
click at [45, 110] on span "Paciente" at bounding box center [44, 113] width 71 height 13
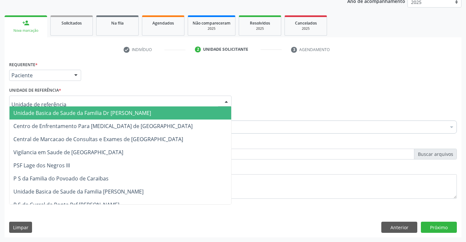
click at [55, 111] on span "Unidade Basica de Saude da Familia Dr [PERSON_NAME]" at bounding box center [82, 112] width 138 height 7
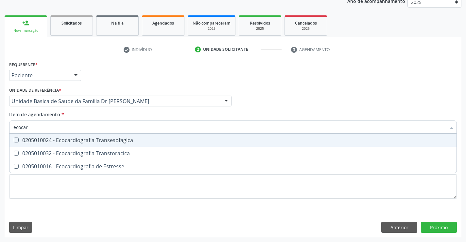
type input "ecocard"
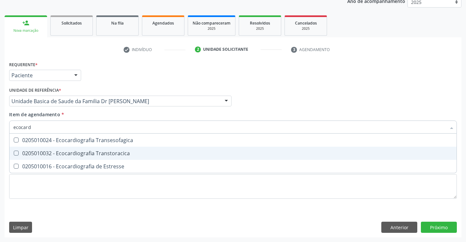
click at [76, 154] on div "0205010032 - Ecocardiografia Transtoracica" at bounding box center [232, 152] width 439 height 5
checkbox Transtoracica "true"
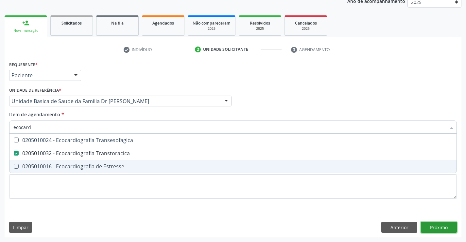
click at [434, 226] on div "Requerente * Paciente Médico(a) Enfermeiro(a) Paciente Nenhum resultado encontr…" at bounding box center [233, 147] width 457 height 177
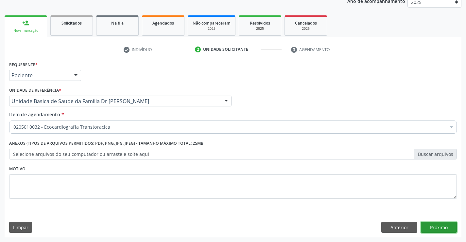
click at [434, 226] on button "Próximo" at bounding box center [439, 226] width 36 height 11
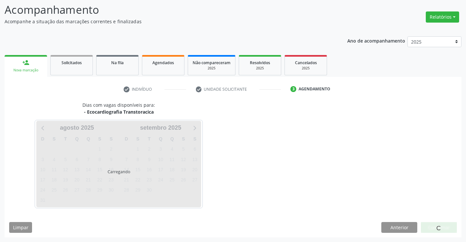
scroll to position [43, 0]
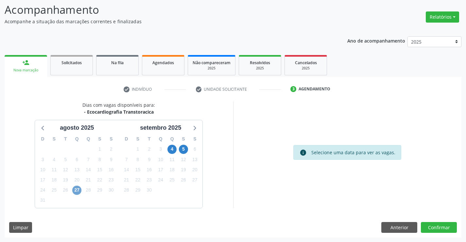
click at [75, 189] on span "27" at bounding box center [76, 189] width 9 height 9
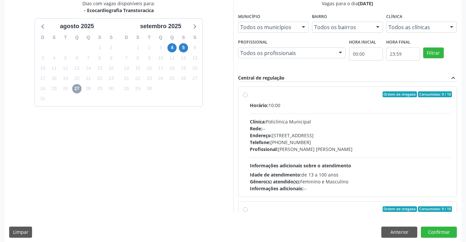
scroll to position [149, 0]
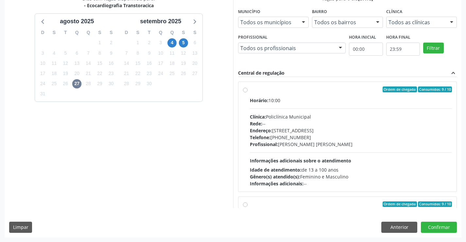
click at [306, 92] on div "Ordem de chegada Consumidos: 9 / 10" at bounding box center [351, 89] width 202 height 6
click at [247, 92] on input "Ordem de chegada Consumidos: 9 / 10 Horário: 10:00 Clínica: Policlínica Municip…" at bounding box center [245, 89] width 5 height 6
radio input "true"
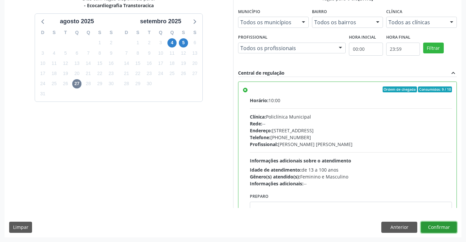
click at [439, 225] on button "Confirmar" at bounding box center [439, 226] width 36 height 11
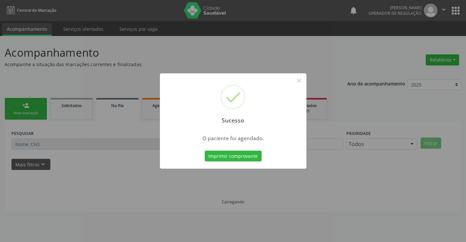
scroll to position [0, 0]
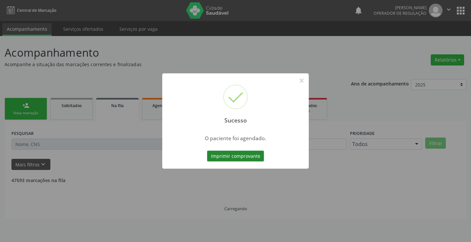
click at [227, 157] on button "Imprimir comprovante" at bounding box center [235, 155] width 57 height 11
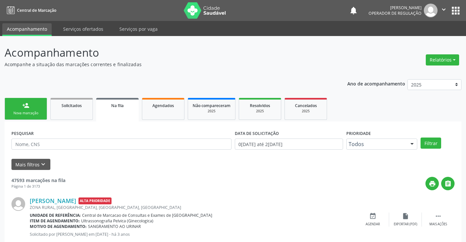
click at [36, 108] on link "person_add Nova marcação" at bounding box center [26, 109] width 42 height 22
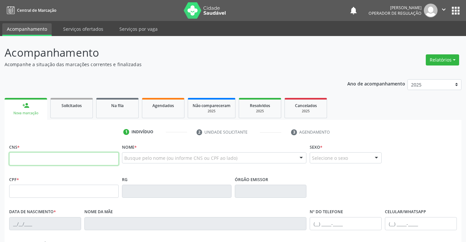
click at [39, 160] on input "text" at bounding box center [63, 158] width 109 height 13
type input "706 5003 9035 1899"
type input "0459160478"
type input "07[DATE]"
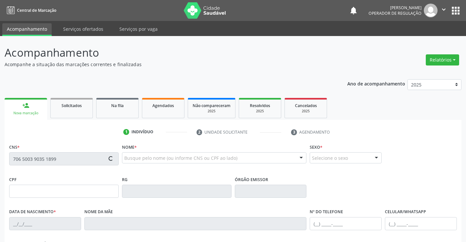
type input "[PHONE_NUMBER]"
type input "SN"
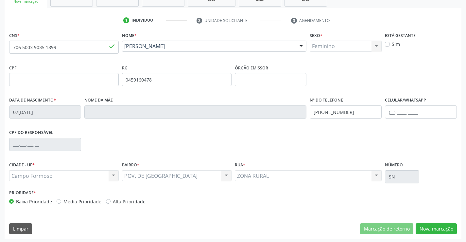
scroll to position [113, 0]
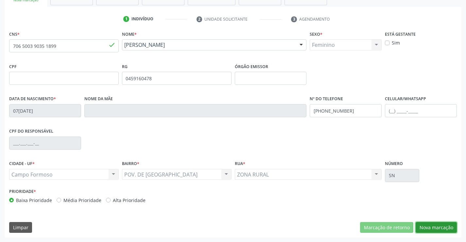
click at [441, 227] on button "Nova marcação" at bounding box center [435, 227] width 41 height 11
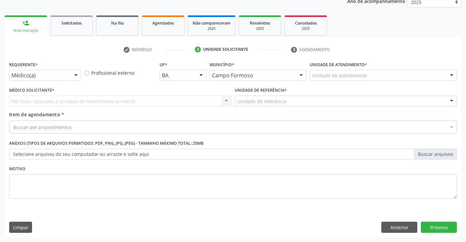
scroll to position [82, 0]
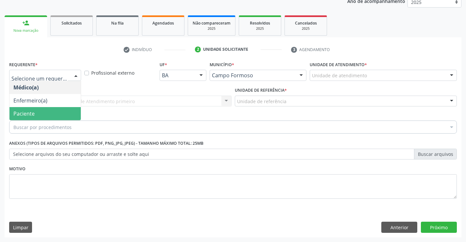
click at [46, 113] on span "Paciente" at bounding box center [44, 113] width 71 height 13
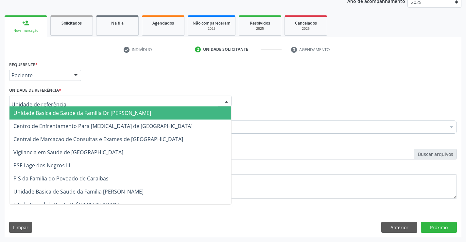
click at [61, 110] on span "Unidade Basica de Saude da Familia Dr [PERSON_NAME]" at bounding box center [82, 112] width 138 height 7
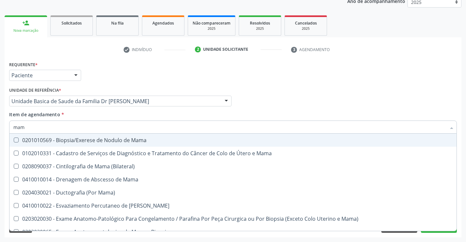
type input "mamo"
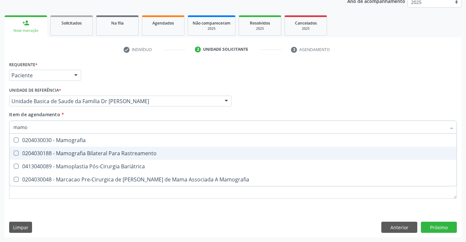
click at [111, 153] on div "0204030188 - Mamografia Bilateral Para Rastreamento" at bounding box center [232, 152] width 439 height 5
checkbox Rastreamento "true"
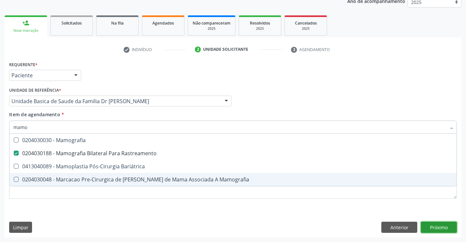
click at [435, 224] on div "Requerente * Paciente Médico(a) Enfermeiro(a) Paciente Nenhum resultado encontr…" at bounding box center [233, 147] width 457 height 177
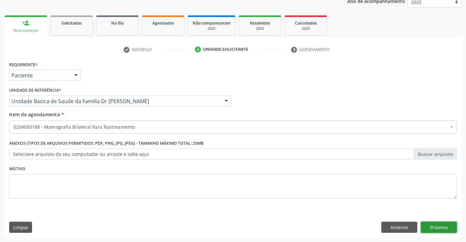
click at [436, 228] on button "Próximo" at bounding box center [439, 226] width 36 height 11
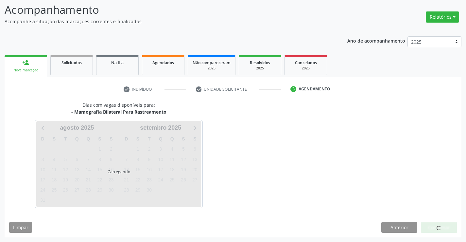
scroll to position [43, 0]
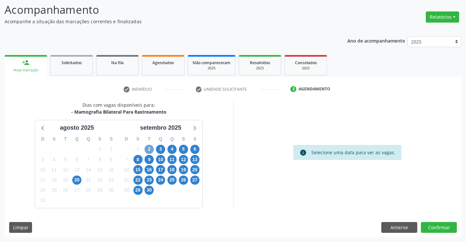
click at [146, 147] on span "2" at bounding box center [148, 148] width 9 height 9
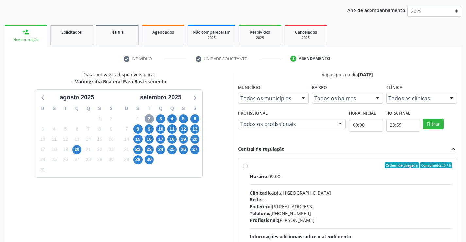
scroll to position [137, 0]
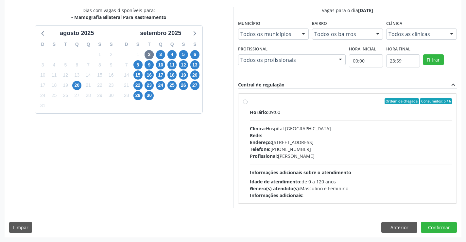
click at [317, 104] on div "Ordem de chegada Consumidos: 5 / 6" at bounding box center [351, 101] width 202 height 6
click at [247, 104] on input "Ordem de chegada Consumidos: 5 / 6 Horário: 09:00 Clínica: Hospital [GEOGRAPHIC…" at bounding box center [245, 101] width 5 height 6
radio input "true"
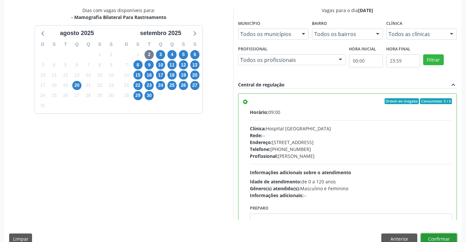
click at [435, 236] on button "Confirmar" at bounding box center [439, 238] width 36 height 11
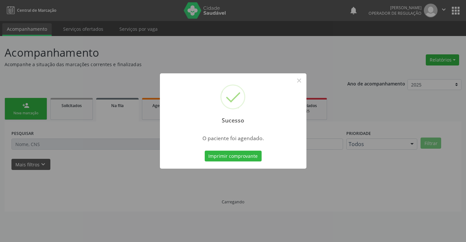
scroll to position [0, 0]
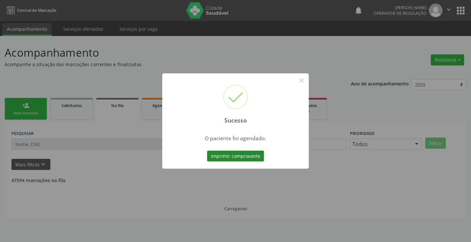
click at [233, 152] on button "Imprimir comprovante" at bounding box center [235, 155] width 57 height 11
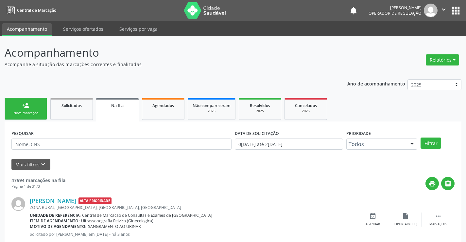
click at [31, 105] on link "person_add Nova marcação" at bounding box center [26, 109] width 42 height 22
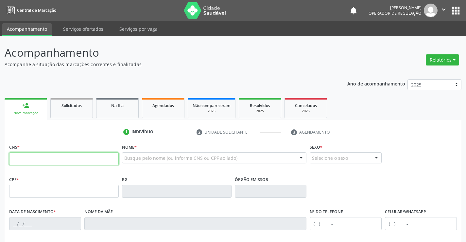
click at [42, 159] on input "text" at bounding box center [63, 158] width 109 height 13
type input "709 6066 5257 2179"
type input "0524732442"
type input "[DATE]"
type input "[PHONE_NUMBER]"
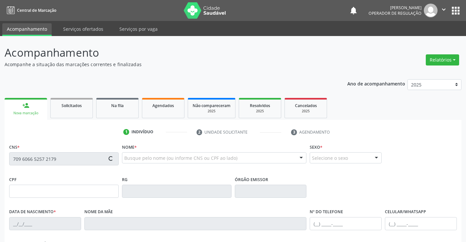
type input "[PHONE_NUMBER]"
type input "494.641.755-91"
type input "20"
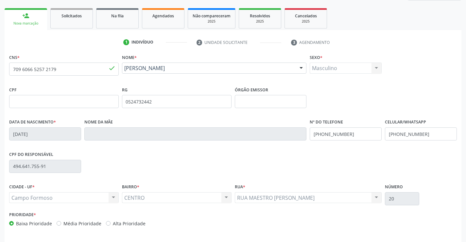
scroll to position [113, 0]
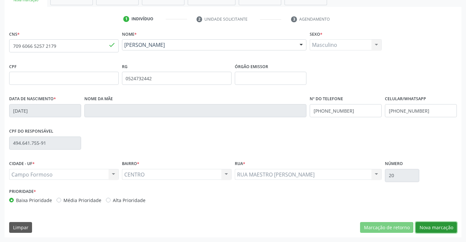
click at [430, 226] on button "Nova marcação" at bounding box center [435, 227] width 41 height 11
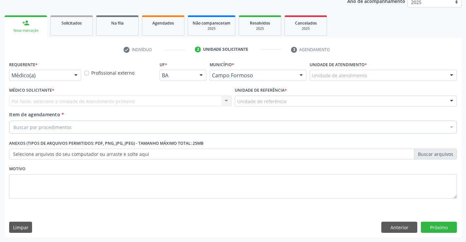
scroll to position [82, 0]
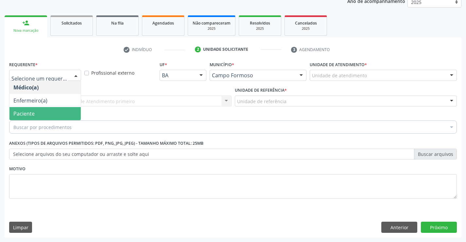
click at [36, 110] on span "Paciente" at bounding box center [44, 113] width 71 height 13
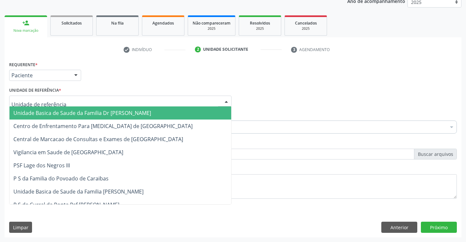
click at [48, 113] on span "Unidade Basica de Saude da Familia Dr [PERSON_NAME]" at bounding box center [82, 112] width 138 height 7
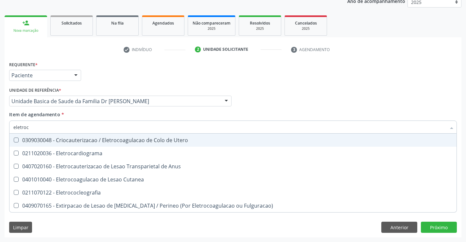
type input "eletroca"
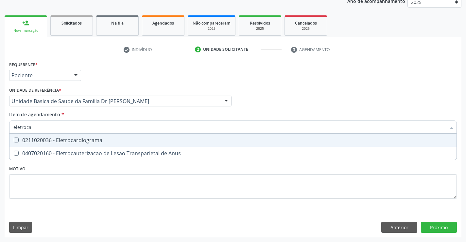
click at [67, 138] on div "0211020036 - Eletrocardiograma" at bounding box center [232, 139] width 439 height 5
checkbox Eletrocardiograma "true"
type input "eletroca"
click at [83, 114] on div "Item de agendamento * eletroca Desfazer seleção 0211020036 - Eletrocardiograma …" at bounding box center [232, 121] width 447 height 21
checkbox Anus "true"
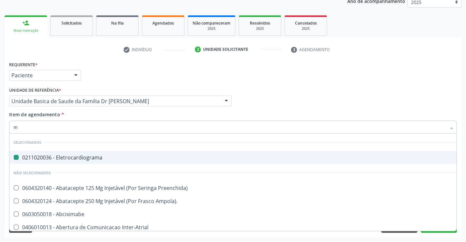
type input "mo"
checkbox Eletrocardiograma "false"
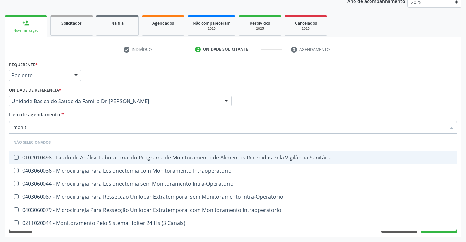
type input "monito"
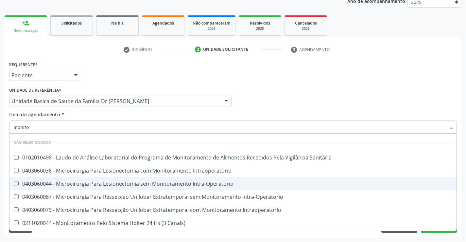
scroll to position [38, 0]
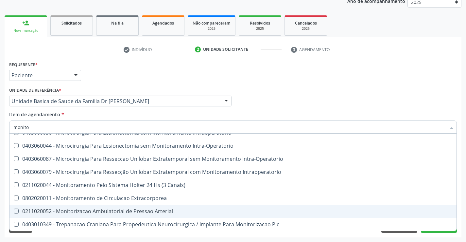
click at [166, 213] on div "0211020052 - Monitorizacao Ambulatorial de Pressao Arterial" at bounding box center [232, 210] width 439 height 5
checkbox Arterial "true"
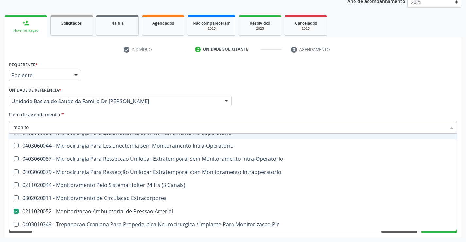
type input "monito"
click at [126, 116] on div "Item de agendamento * monito Desfazer seleção Não selecionados 0102010498 - Lau…" at bounding box center [232, 121] width 447 height 21
checkbox Sanitária "true"
checkbox Intraoperatorio "true"
checkbox Arterial "false"
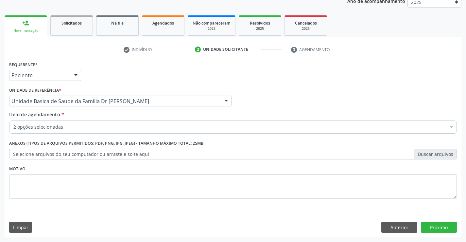
scroll to position [0, 0]
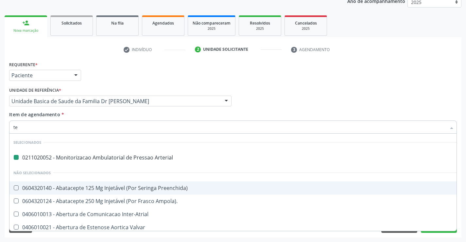
type input "tes"
checkbox Arterial "false"
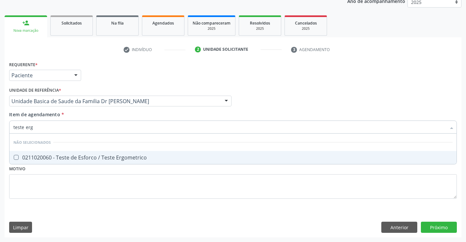
type input "teste ergo"
click at [121, 157] on div "0211020060 - Teste de Esforco / Teste Ergometrico" at bounding box center [232, 157] width 439 height 5
checkbox Ergometrico "true"
click at [119, 86] on div "Unidade de referência * Unidade Basica de Saude da Familia Dr [PERSON_NAME] Uni…" at bounding box center [120, 95] width 222 height 21
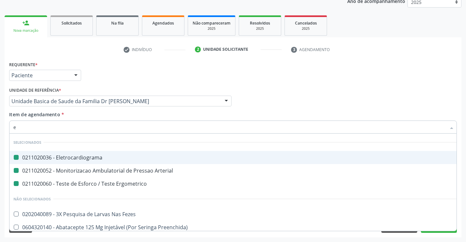
type input "ec"
checkbox Eletrocardiograma "false"
checkbox Arterial "false"
checkbox Ergometrico "false"
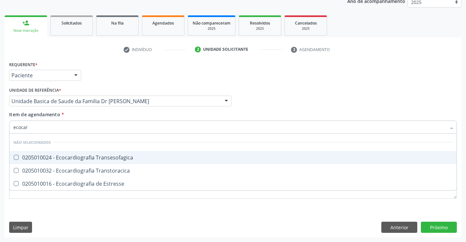
type input "ecocard"
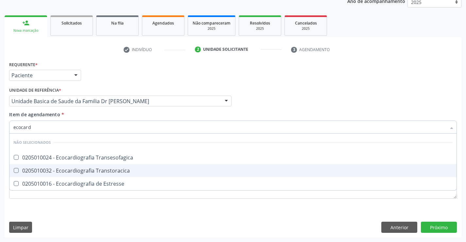
click at [87, 172] on div "0205010032 - Ecocardiografia Transtoracica" at bounding box center [232, 170] width 439 height 5
checkbox Transtoracica "true"
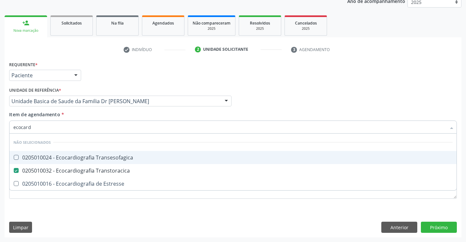
click at [92, 113] on div "Item de agendamento * ecocard Desfazer seleção Não selecionados 0205010024 - Ec…" at bounding box center [232, 121] width 447 height 21
checkbox Transesofagica "true"
checkbox Estresse "true"
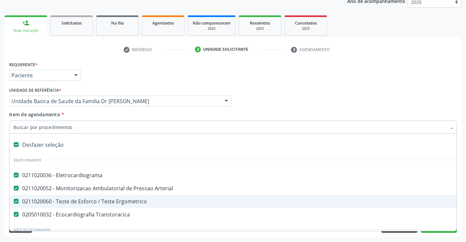
click at [460, 192] on div "Requerente * Paciente Médico(a) Enfermeiro(a) Paciente Nenhum resultado encontr…" at bounding box center [233, 147] width 457 height 177
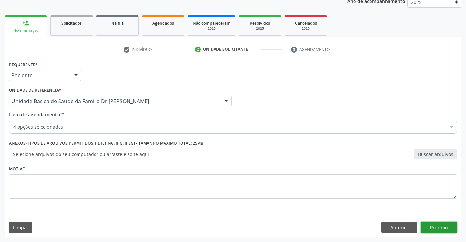
click at [438, 226] on button "Próximo" at bounding box center [439, 226] width 36 height 11
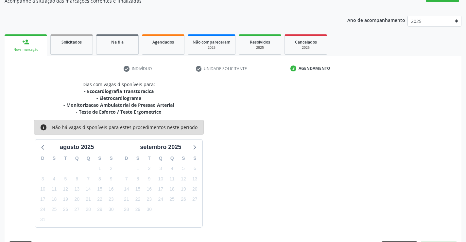
scroll to position [82, 0]
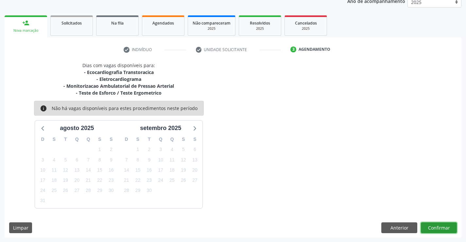
click at [439, 225] on button "Confirmar" at bounding box center [439, 227] width 36 height 11
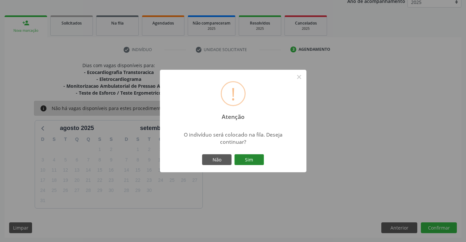
click at [243, 159] on button "Sim" at bounding box center [248, 159] width 29 height 11
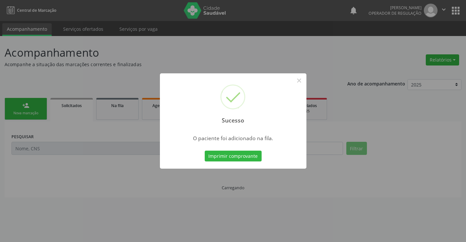
scroll to position [0, 0]
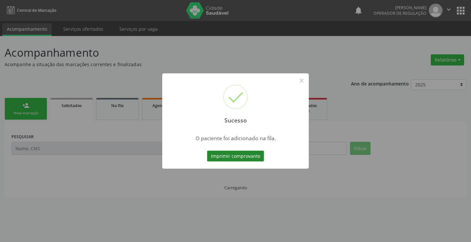
click at [243, 157] on button "Imprimir comprovante" at bounding box center [235, 155] width 57 height 11
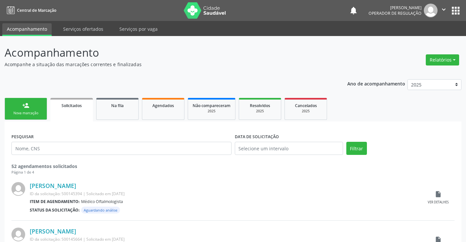
click at [22, 110] on link "person_add Nova marcação" at bounding box center [26, 109] width 42 height 22
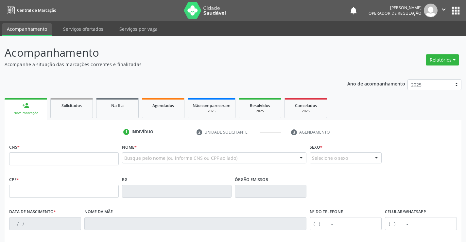
click at [440, 9] on icon "" at bounding box center [443, 9] width 7 height 7
click at [426, 40] on link "Sair" at bounding box center [426, 39] width 45 height 9
